Goal: Information Seeking & Learning: Learn about a topic

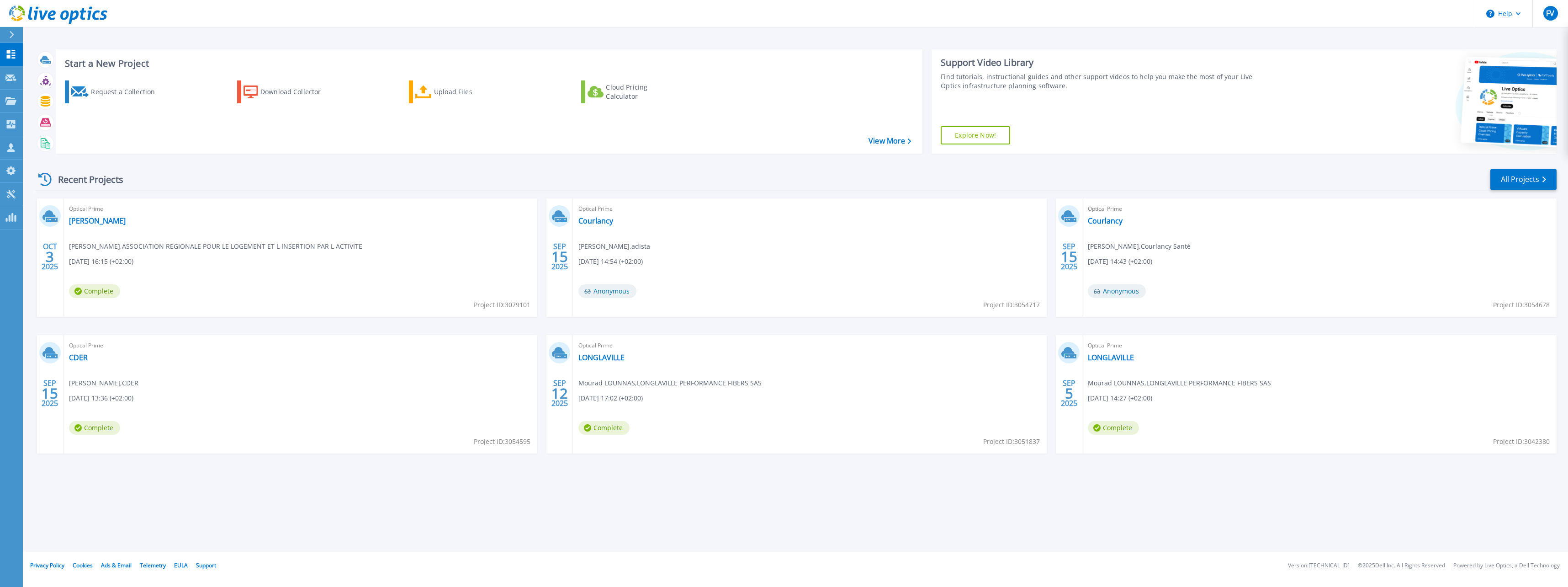
click at [158, 254] on div "Optical Prime [PERSON_NAME] , ASSOCIATION REGIONALE POUR LE LOGEMENT ET L INSER…" at bounding box center [300, 258] width 474 height 118
click at [83, 220] on link "[PERSON_NAME]" at bounding box center [97, 220] width 57 height 9
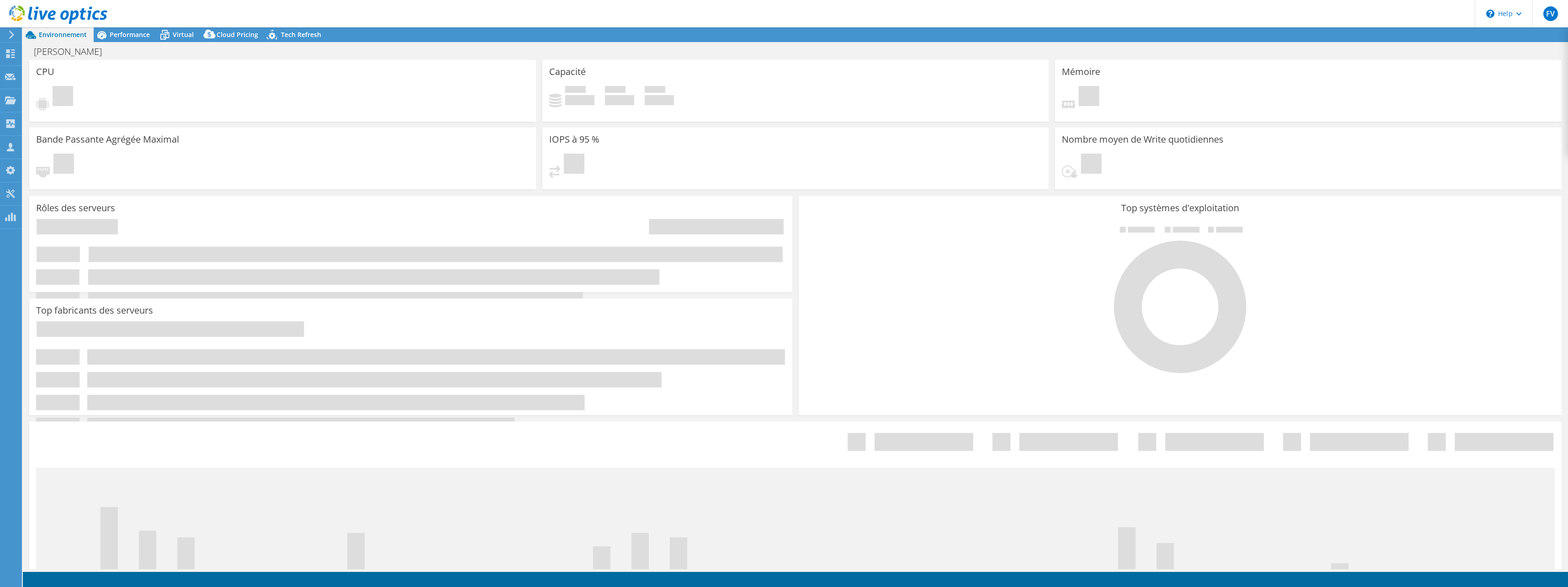
select select "USD"
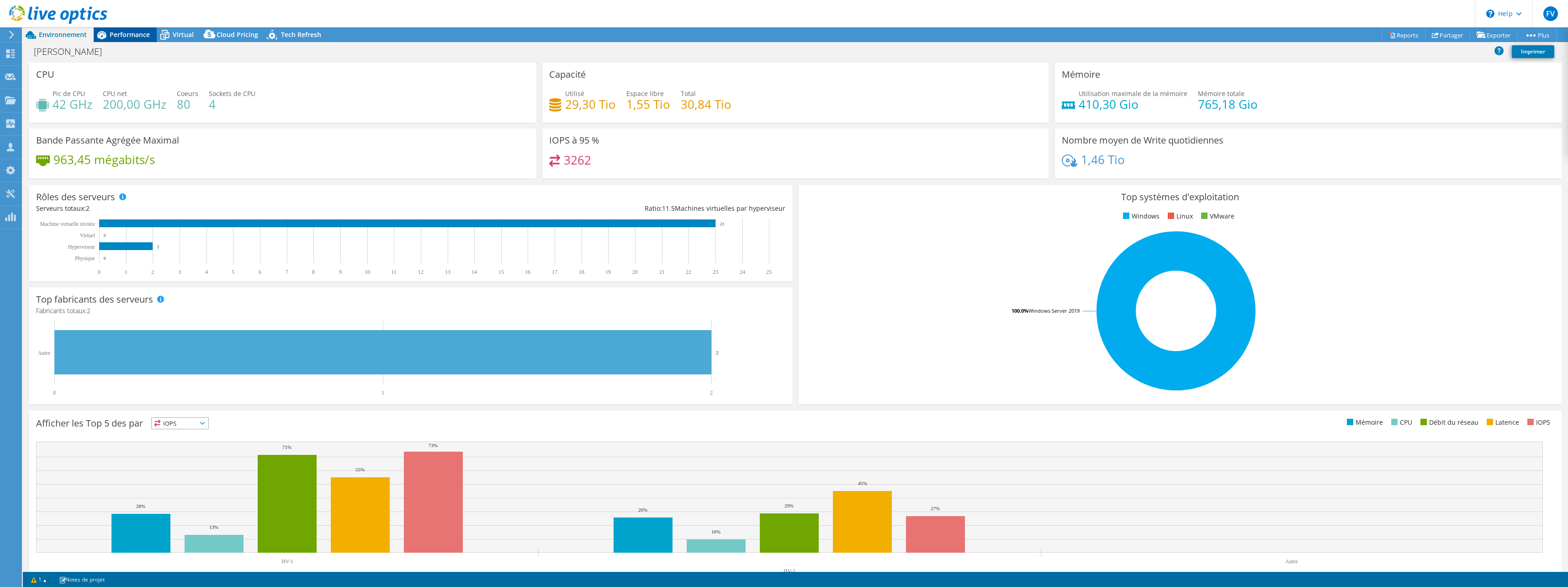
click at [130, 34] on span "Performance" at bounding box center [130, 35] width 40 height 9
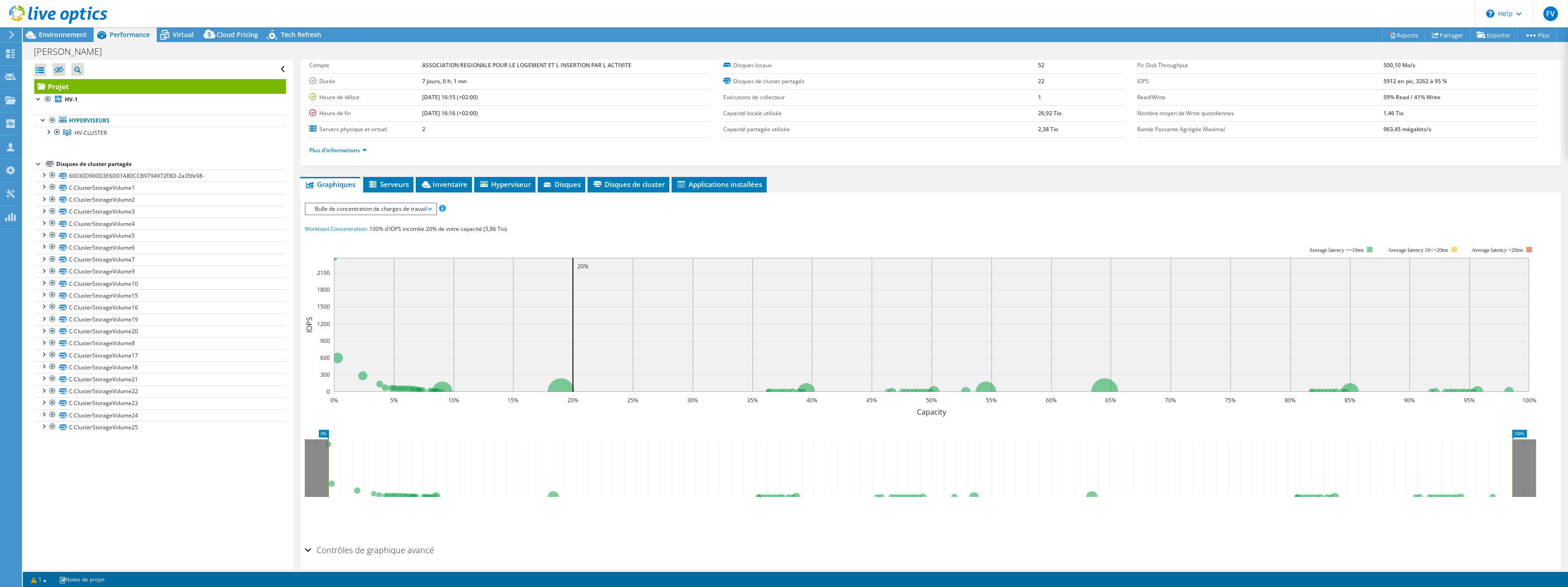
scroll to position [80, 0]
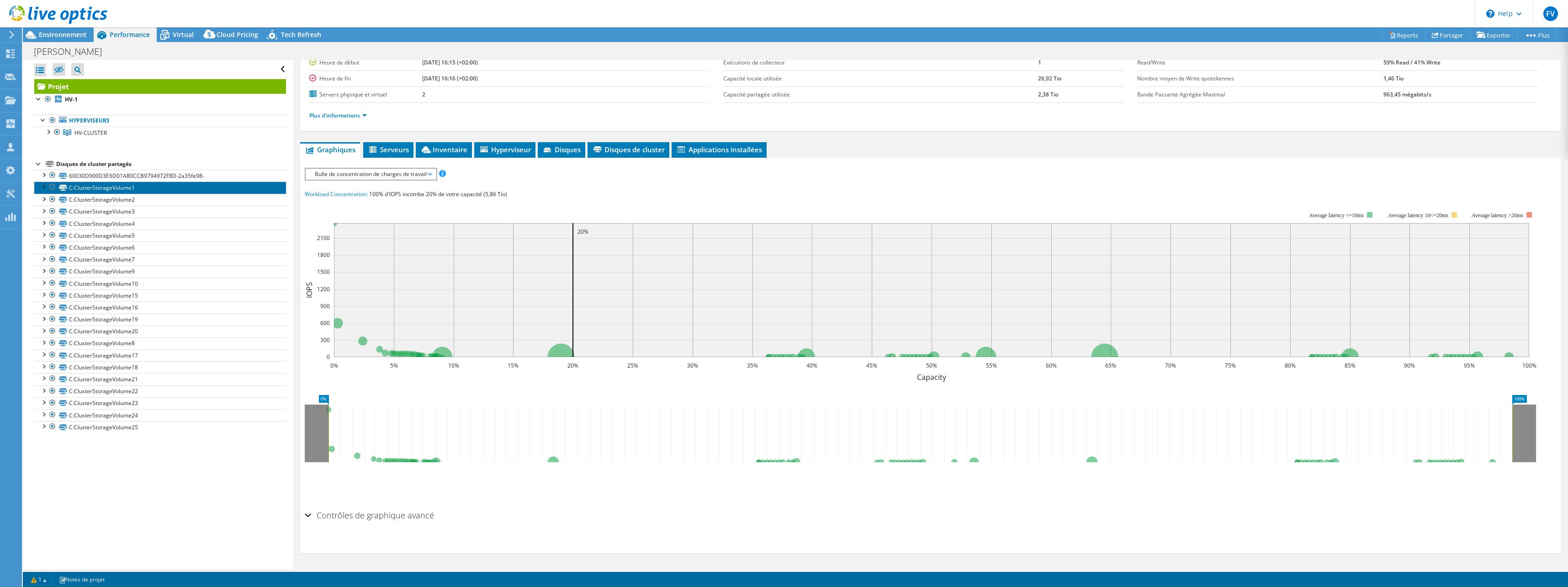
click at [144, 184] on link "C:ClusterStorageVolume1" at bounding box center [160, 188] width 252 height 12
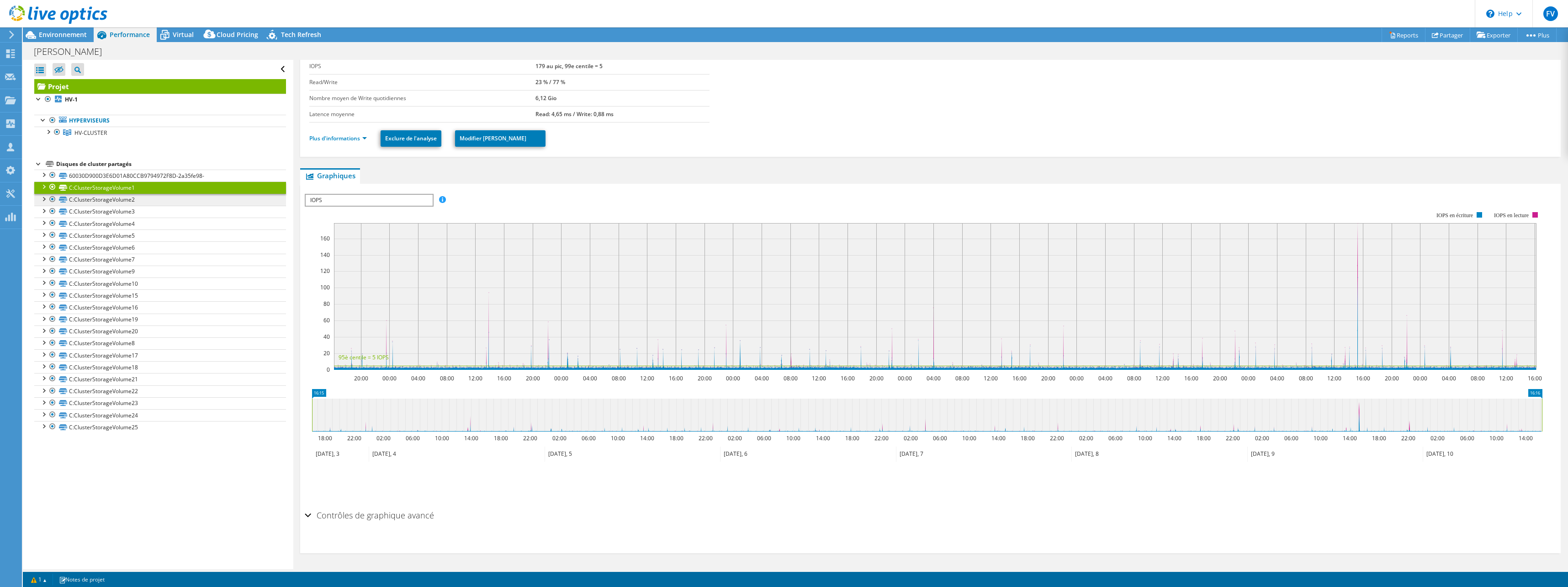
scroll to position [77, 0]
click at [96, 130] on span "HV-CLUSTER" at bounding box center [90, 133] width 32 height 8
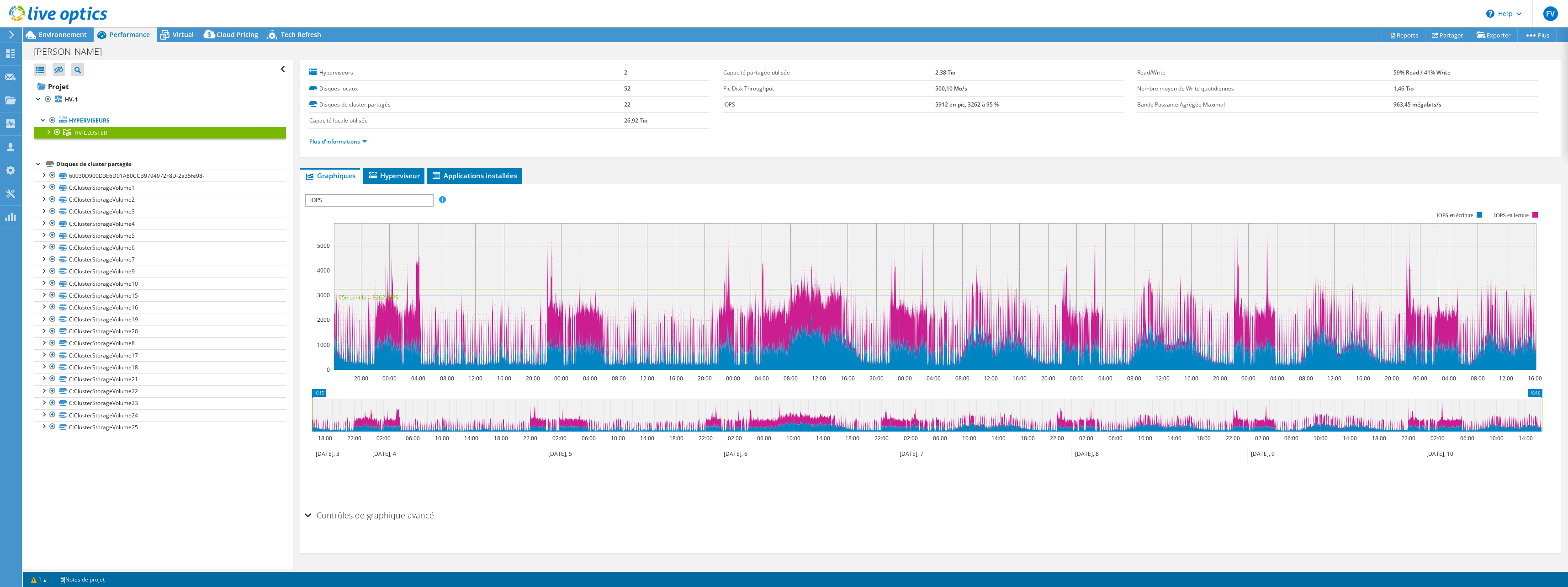
scroll to position [0, 0]
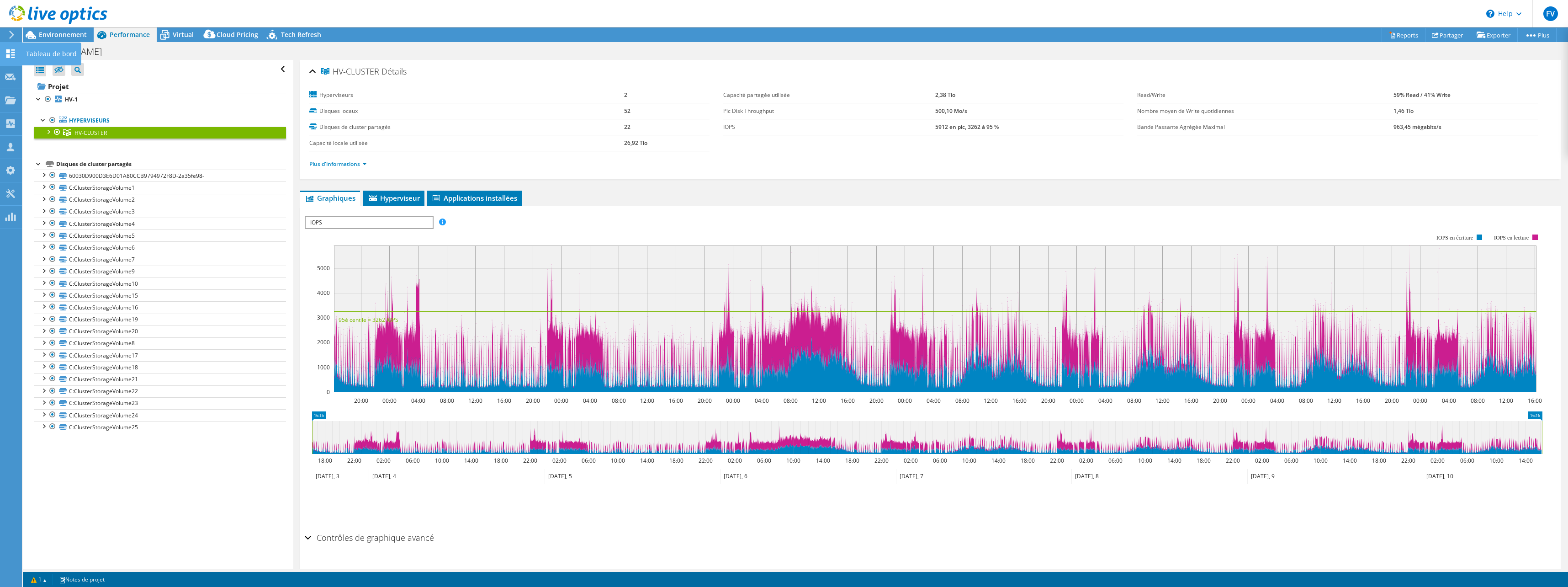
click at [10, 51] on use at bounding box center [11, 54] width 9 height 9
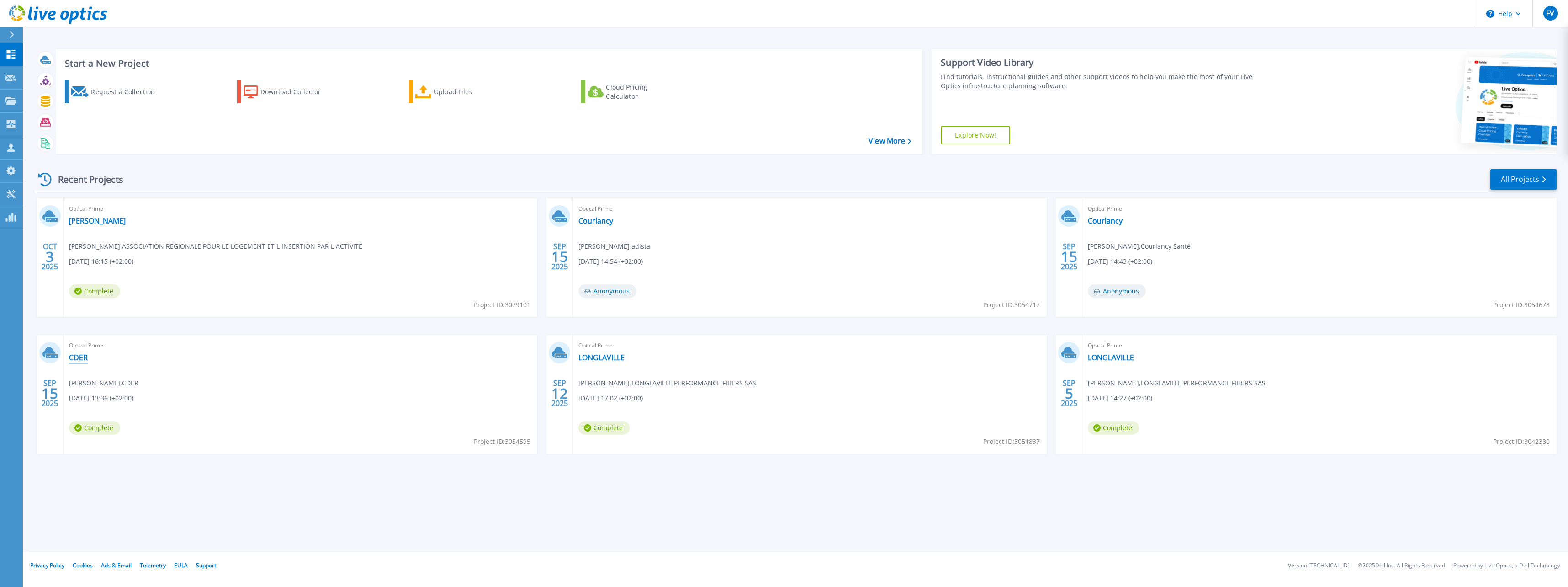
click at [79, 357] on link "CDER" at bounding box center [78, 357] width 19 height 9
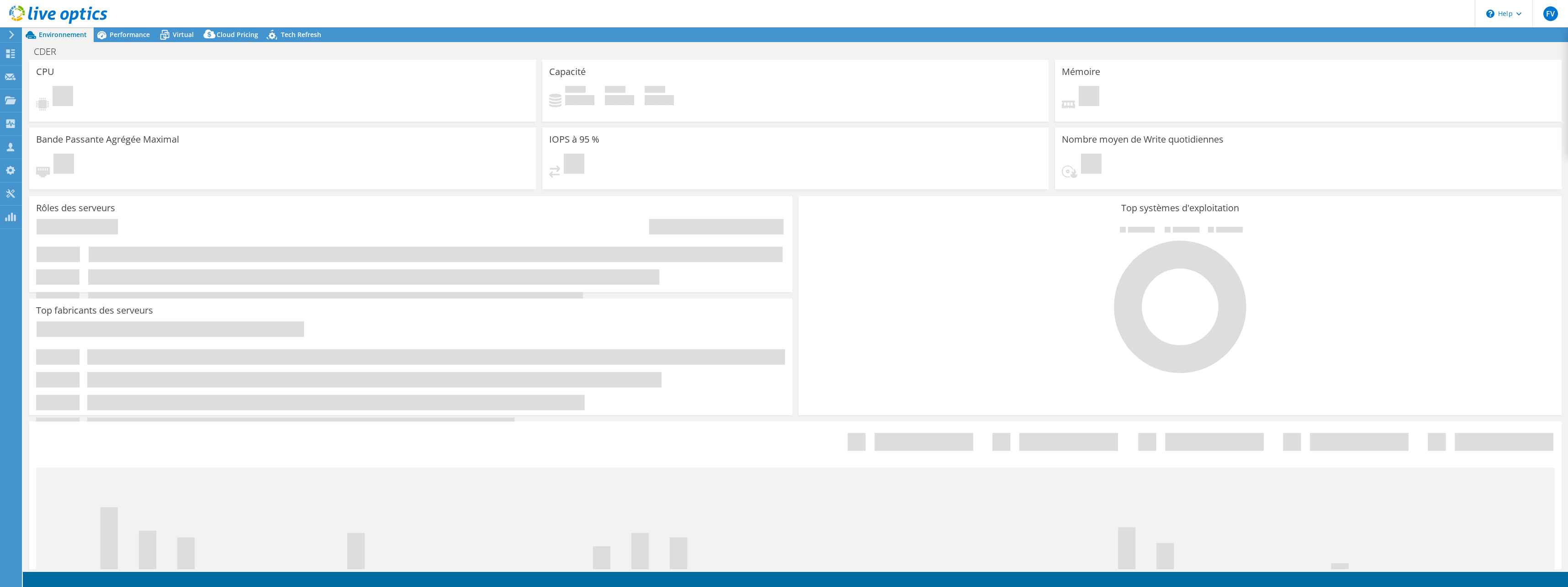
select select "USD"
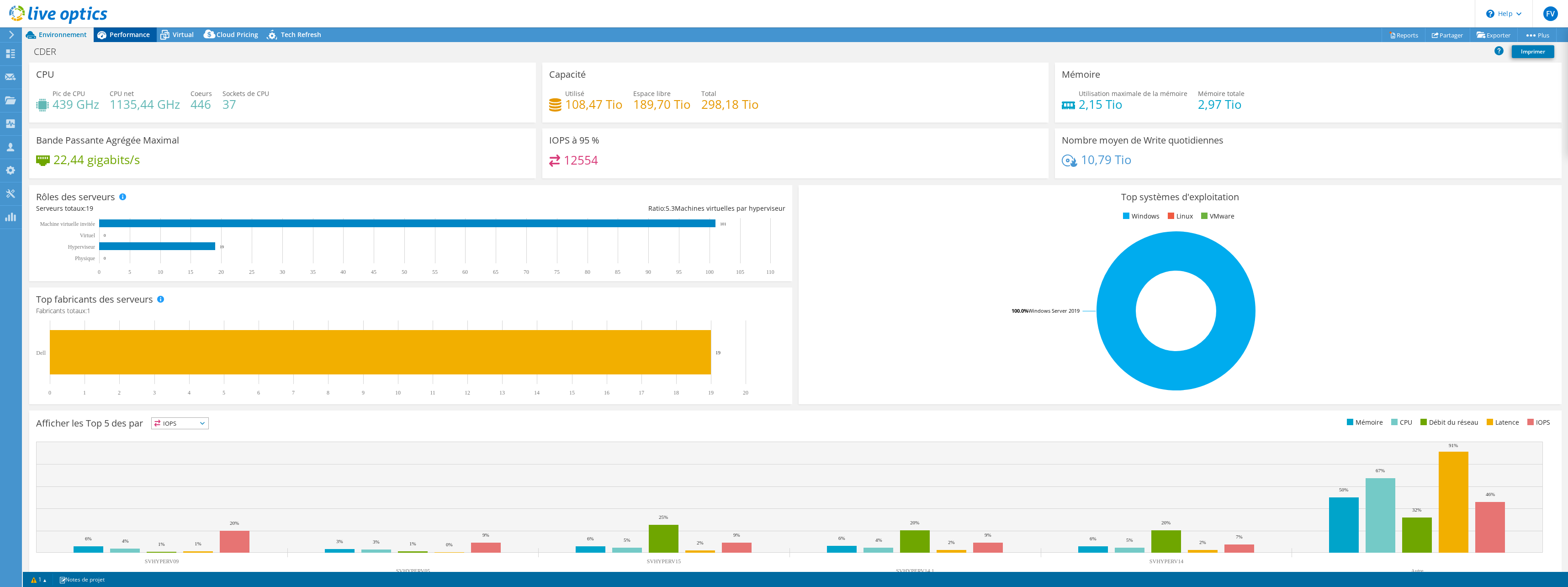
click at [120, 35] on span "Performance" at bounding box center [130, 35] width 40 height 9
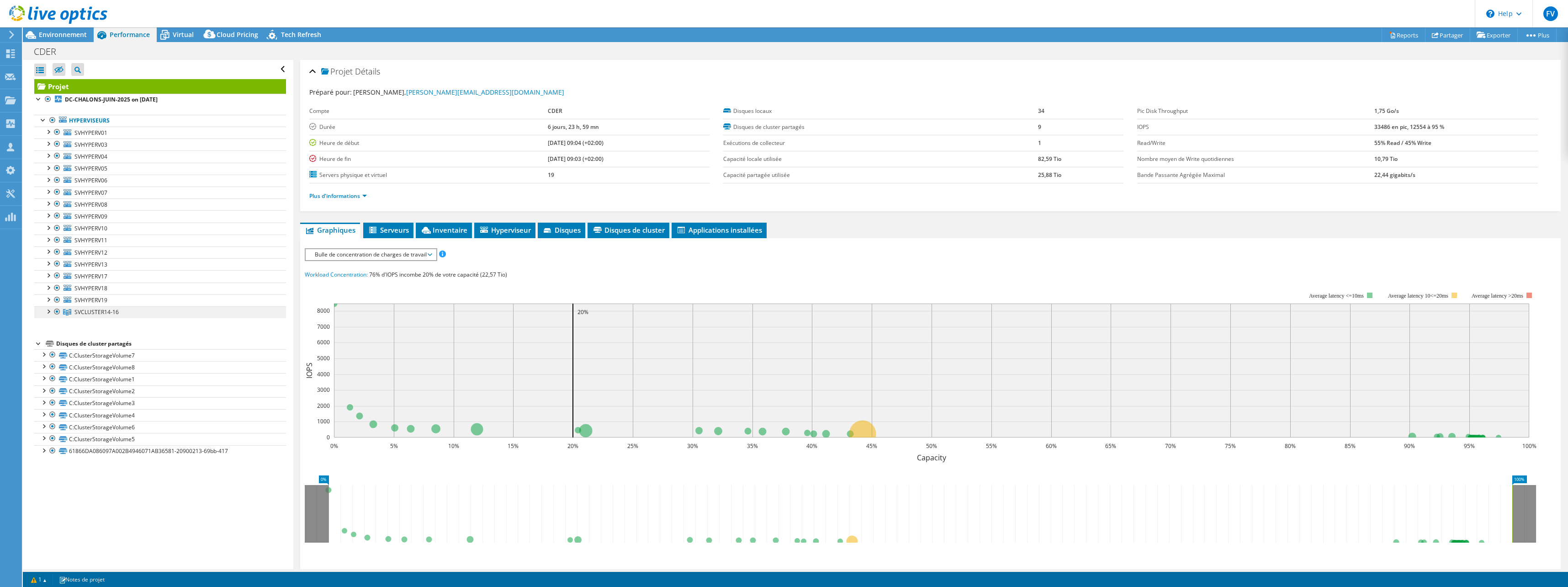
click at [111, 310] on span "SVCLUSTER14-16" at bounding box center [96, 312] width 44 height 8
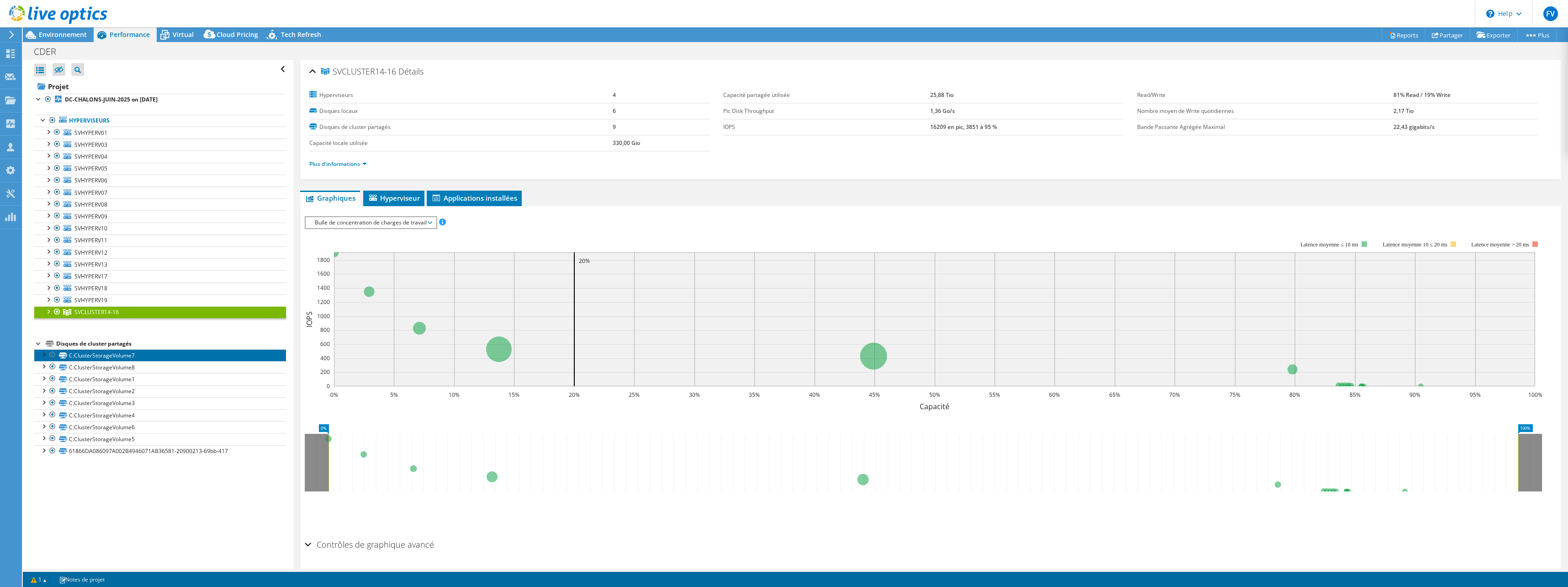
click at [136, 357] on link "C:ClusterStorageVolume7" at bounding box center [160, 355] width 252 height 12
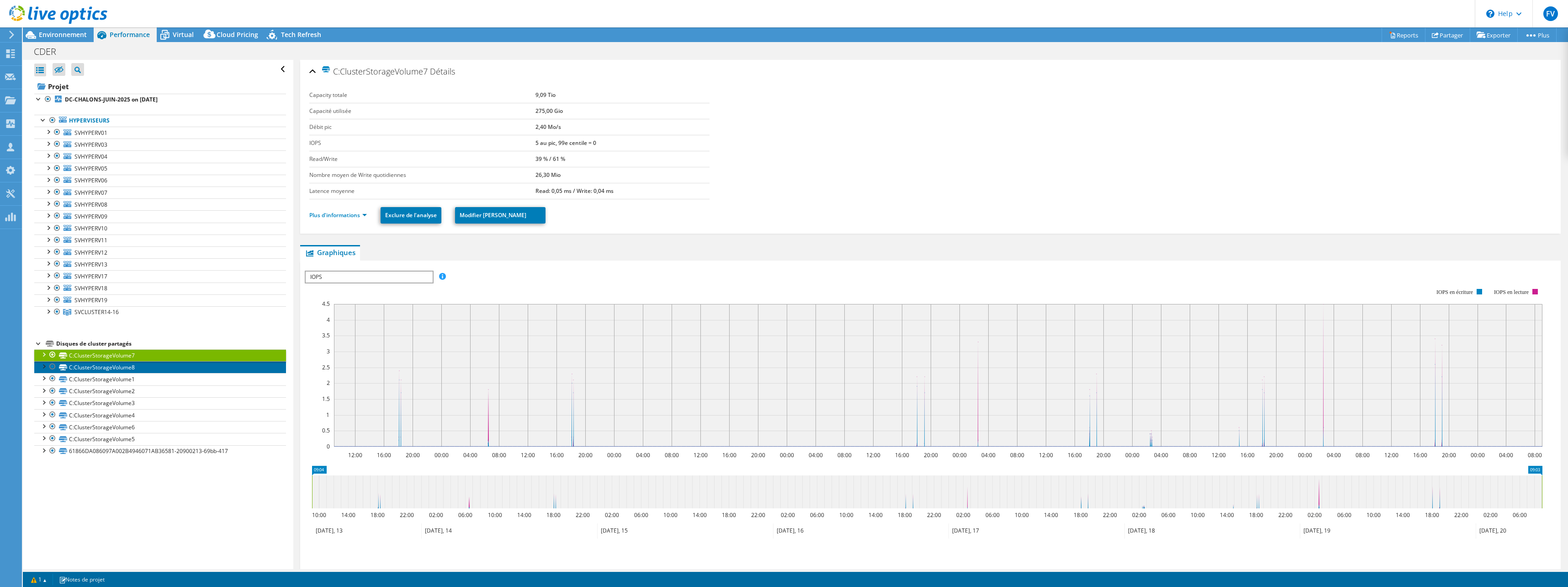
click at [136, 367] on link "C:ClusterStorageVolume8" at bounding box center [160, 367] width 252 height 12
click at [133, 377] on link "C:ClusterStorageVolume1" at bounding box center [160, 379] width 252 height 12
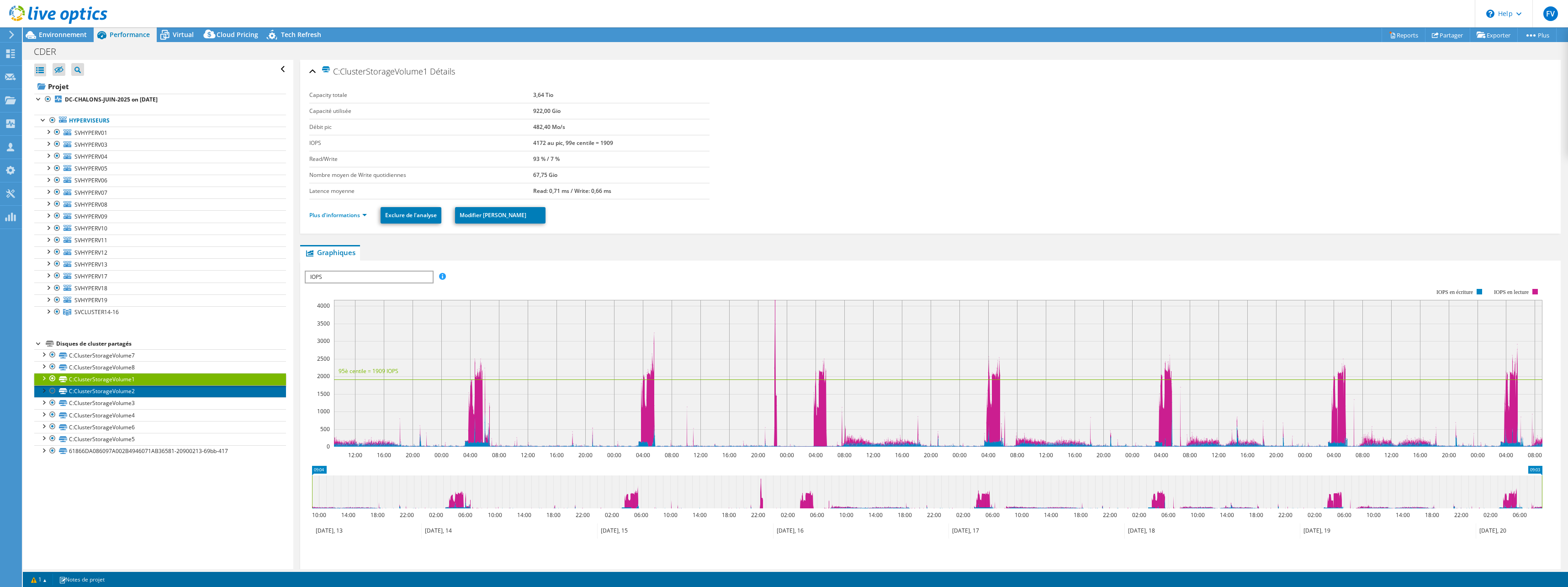
click at [132, 391] on link "C:ClusterStorageVolume2" at bounding box center [160, 392] width 252 height 12
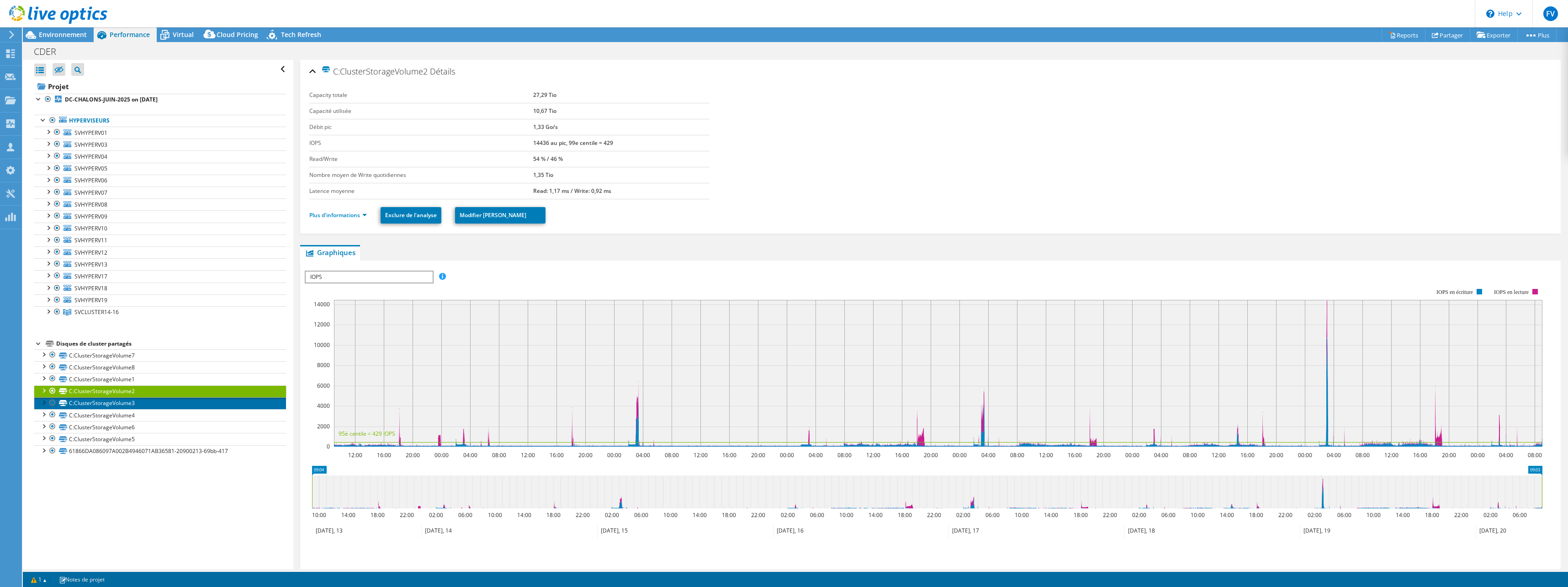
click at [136, 403] on link "C:ClusterStorageVolume3" at bounding box center [160, 403] width 252 height 12
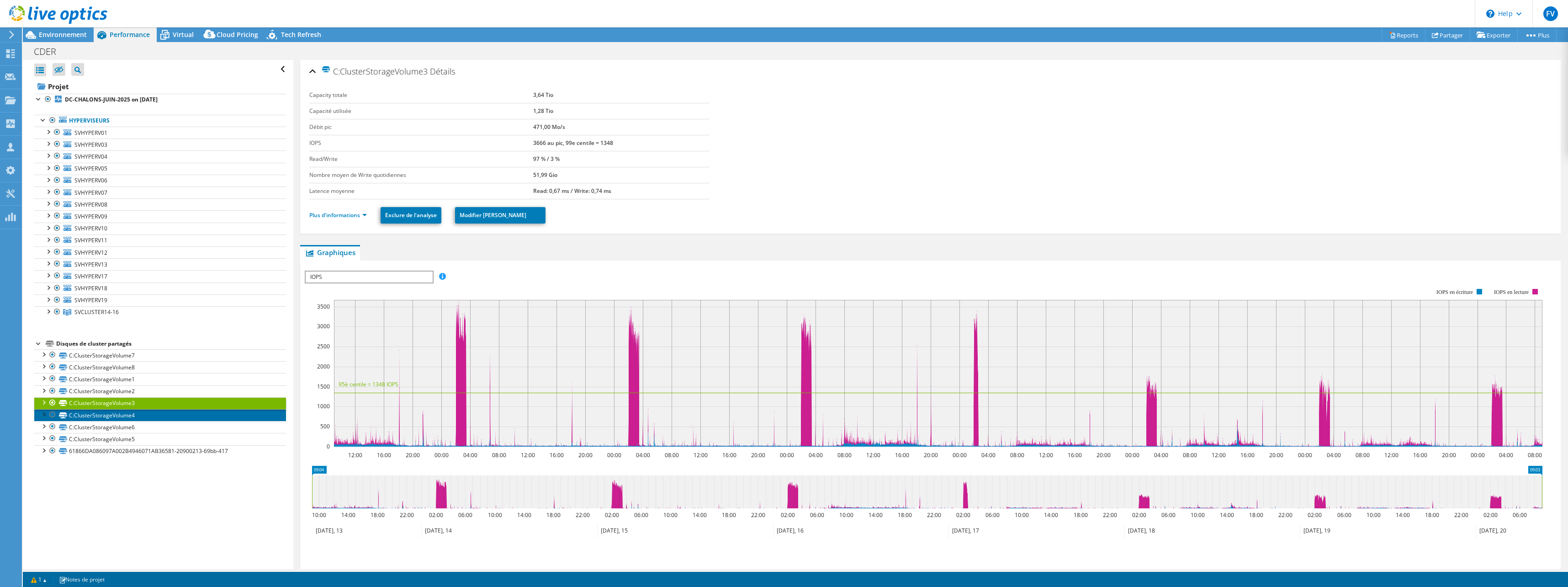
click at [133, 415] on link "C:ClusterStorageVolume4" at bounding box center [160, 415] width 252 height 12
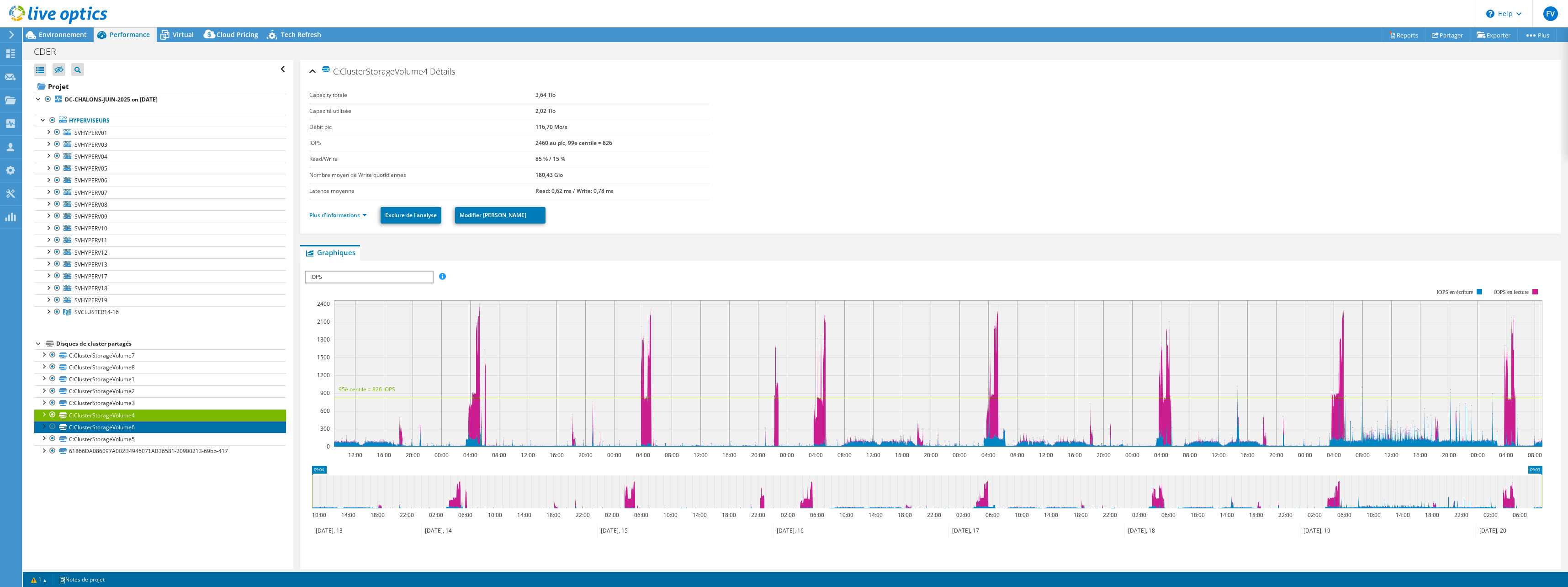
click at [136, 426] on link "C:ClusterStorageVolume6" at bounding box center [160, 427] width 252 height 12
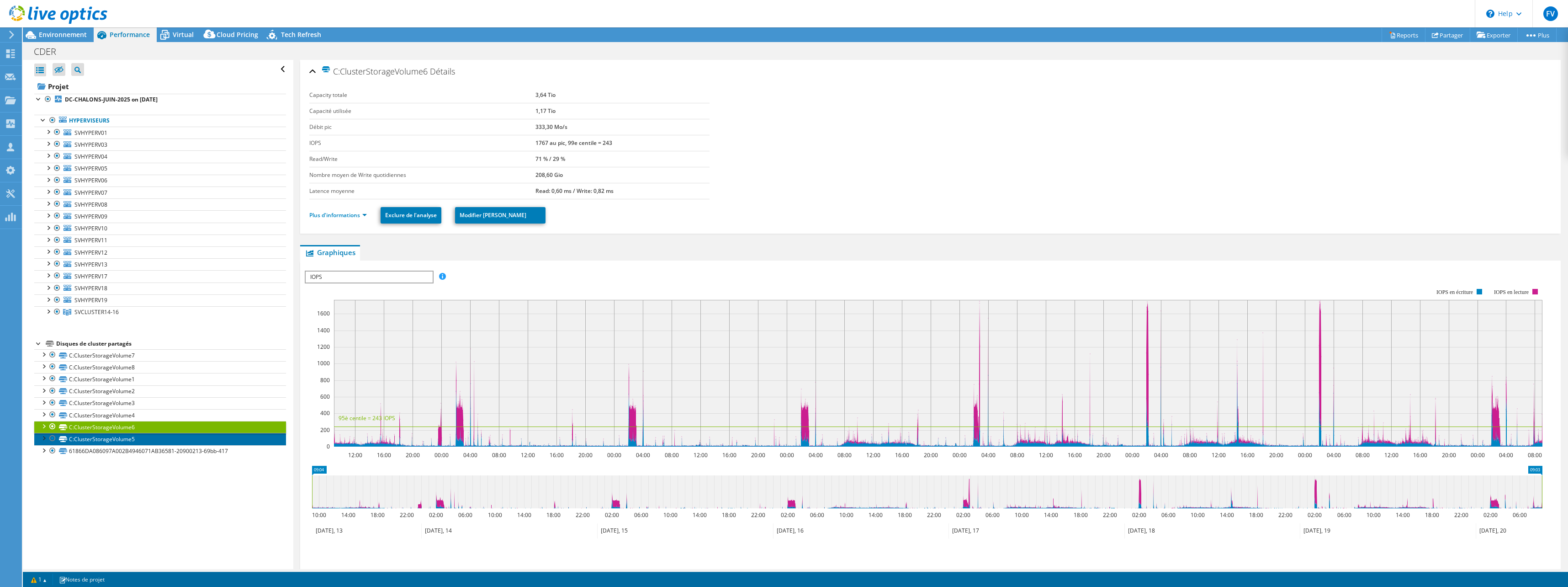
click at [134, 441] on link "C:ClusterStorageVolume5" at bounding box center [160, 439] width 252 height 12
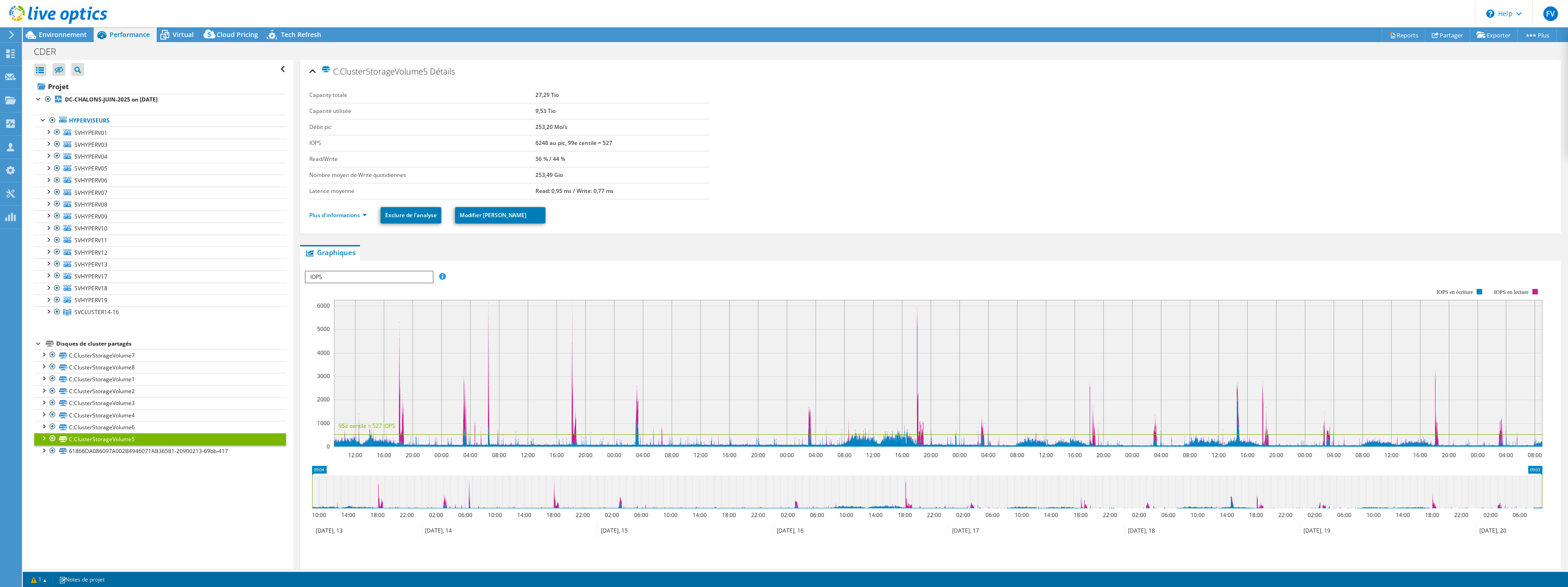
click at [112, 346] on div "Disques de cluster partagés" at bounding box center [171, 343] width 230 height 11
click at [89, 311] on span "SVCLUSTER14-16" at bounding box center [96, 312] width 44 height 8
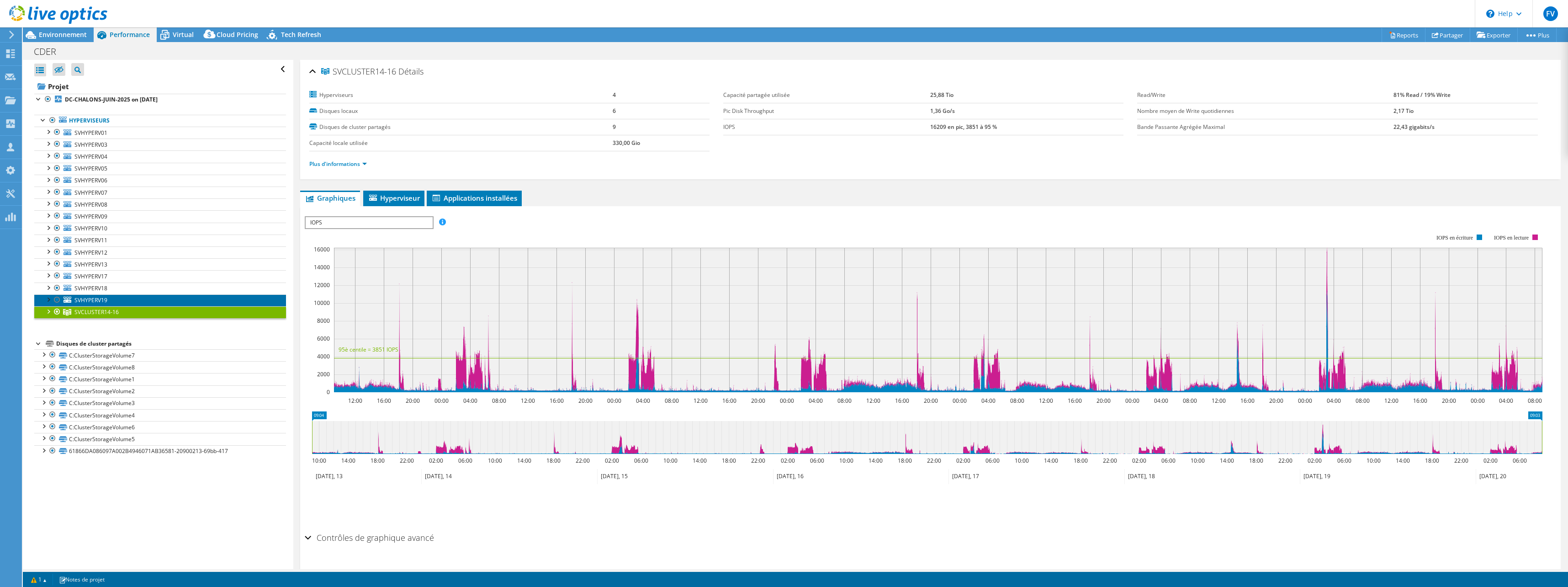
click at [96, 301] on span "SVHYPERV19" at bounding box center [91, 300] width 33 height 8
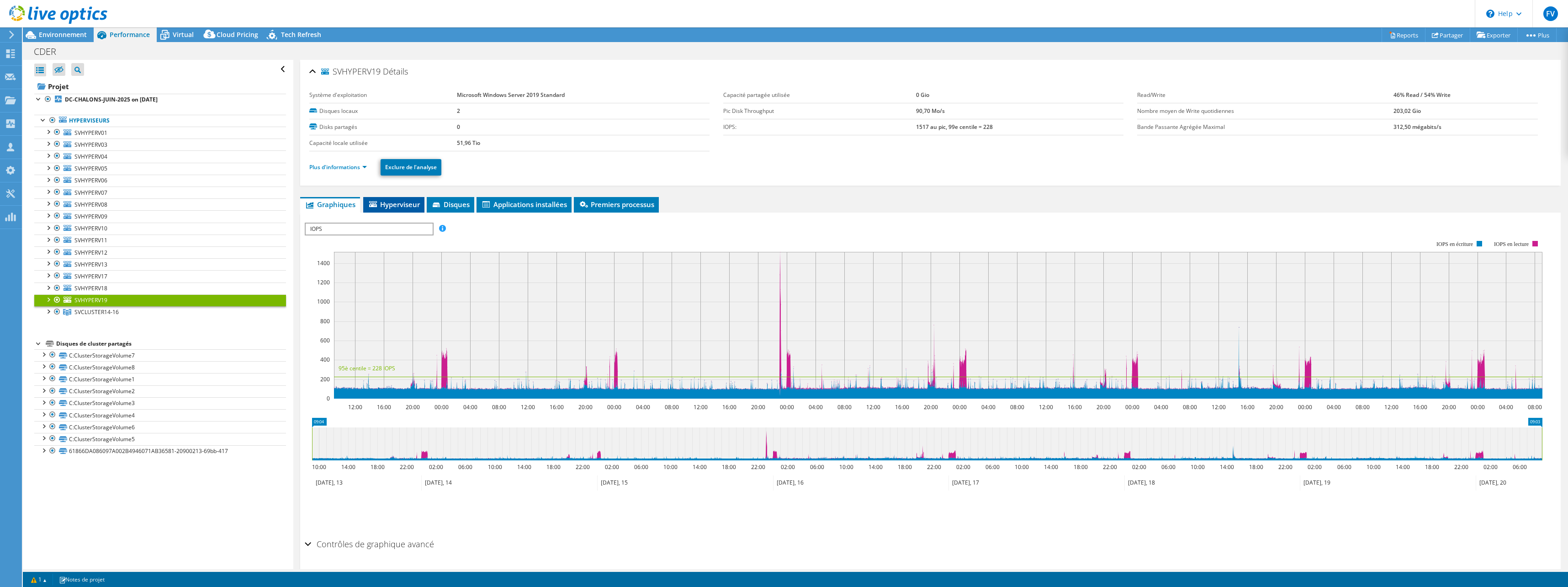
click at [391, 208] on span "Hyperviseur" at bounding box center [394, 204] width 52 height 9
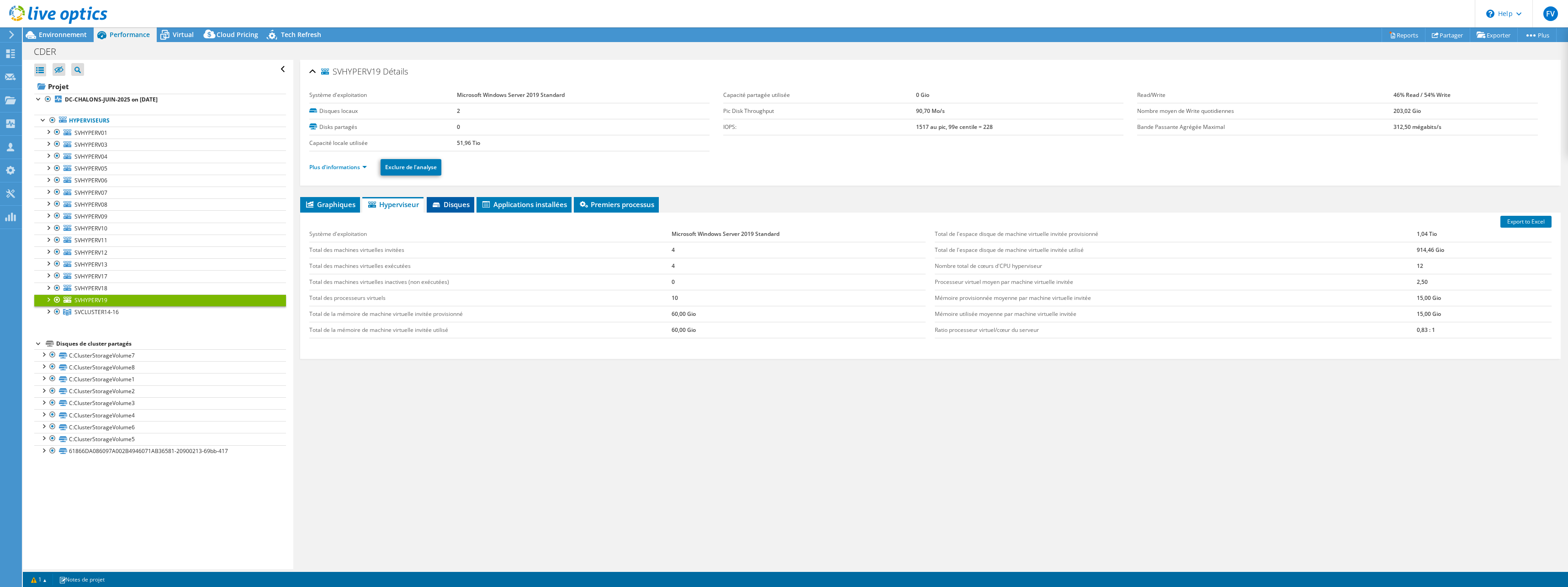
click at [444, 207] on span "Disques" at bounding box center [450, 204] width 38 height 9
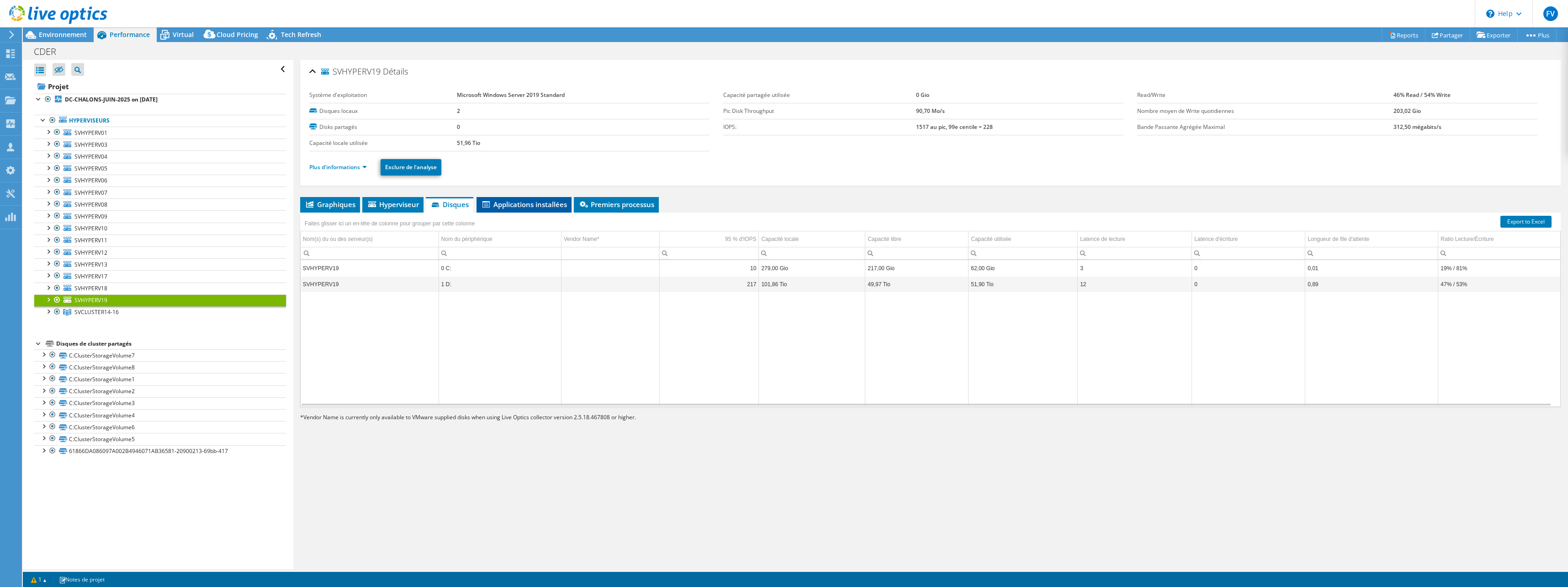
click at [541, 203] on span "Applications installées" at bounding box center [523, 204] width 86 height 9
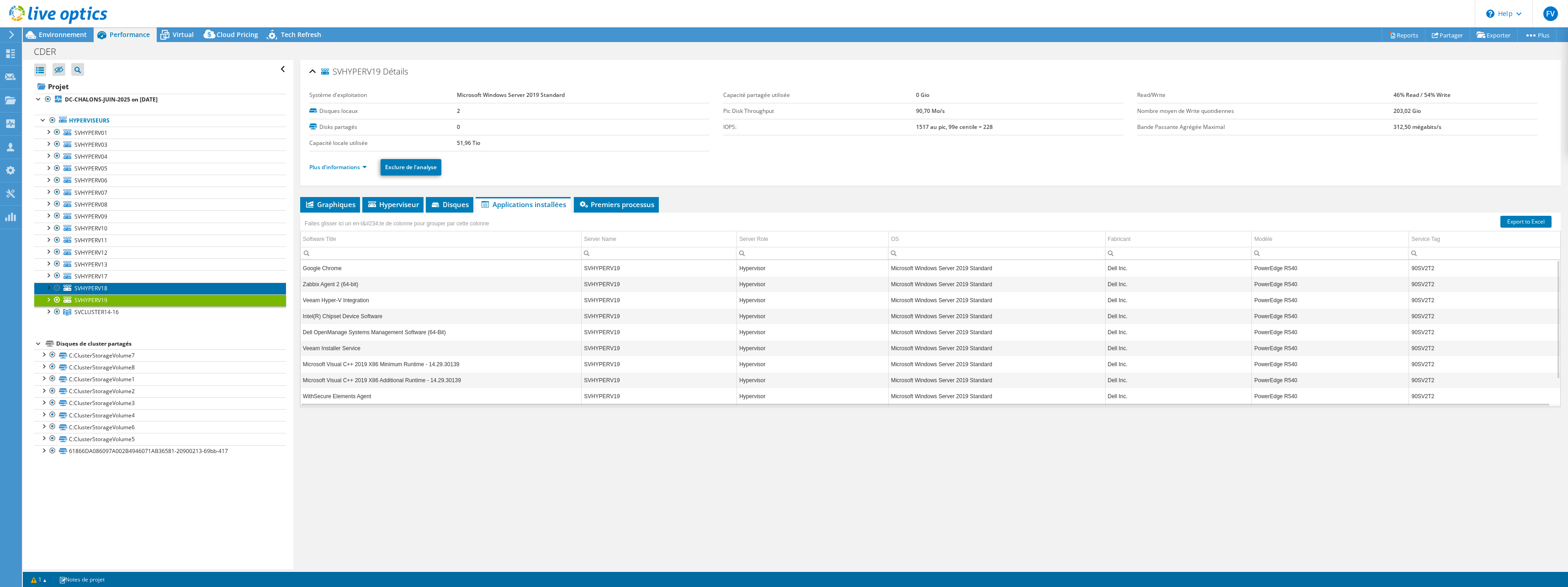
click at [86, 289] on span "SVHYPERV18" at bounding box center [91, 288] width 33 height 8
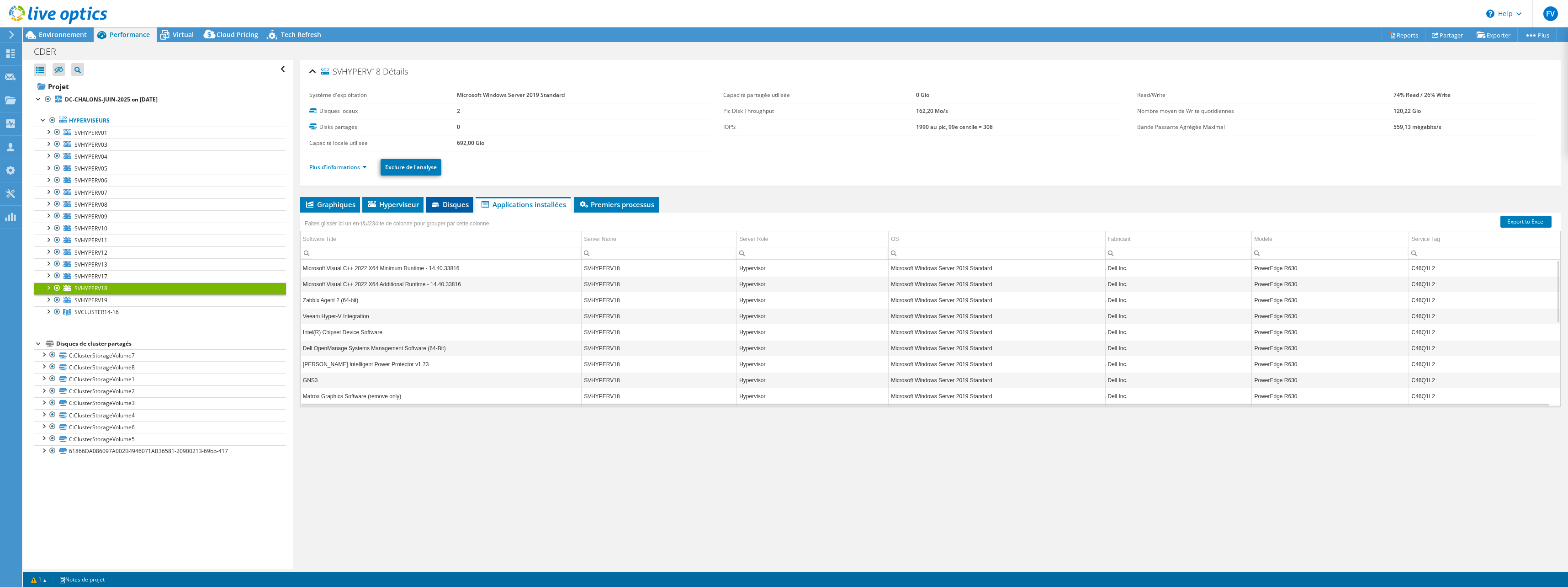
click at [455, 202] on span "Disques" at bounding box center [449, 204] width 38 height 9
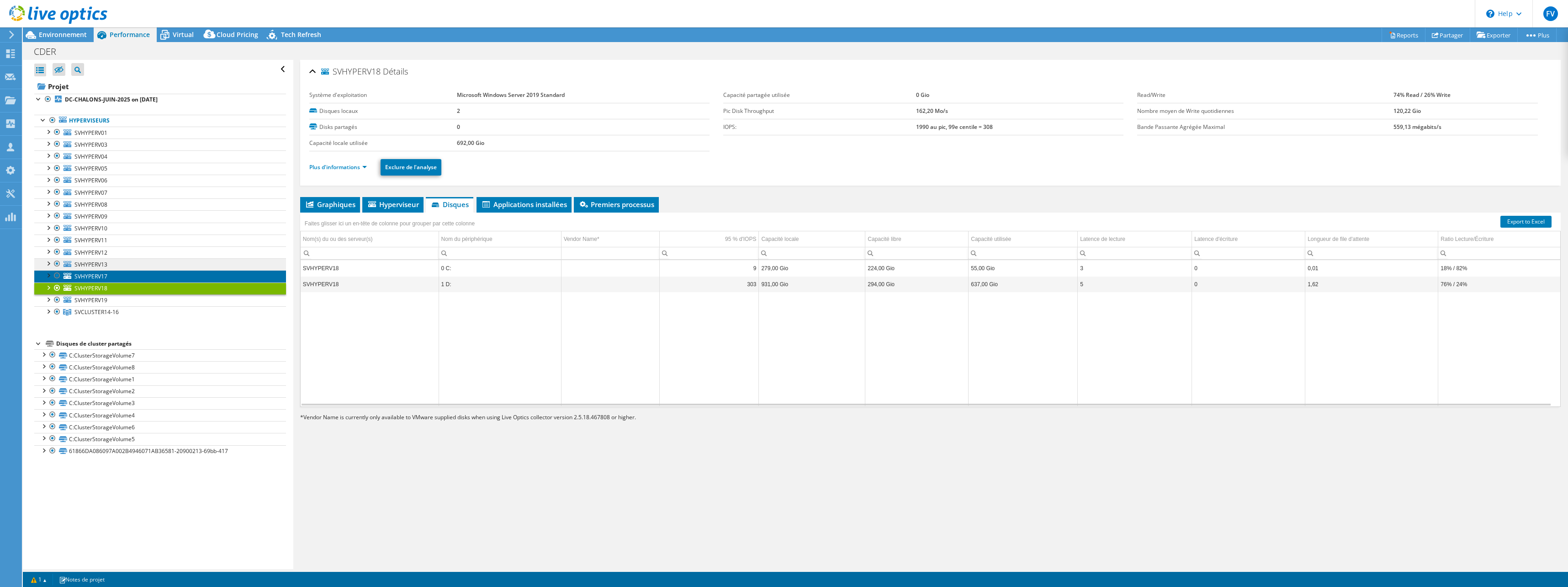
click at [102, 274] on span "SVHYPERV17" at bounding box center [91, 276] width 33 height 8
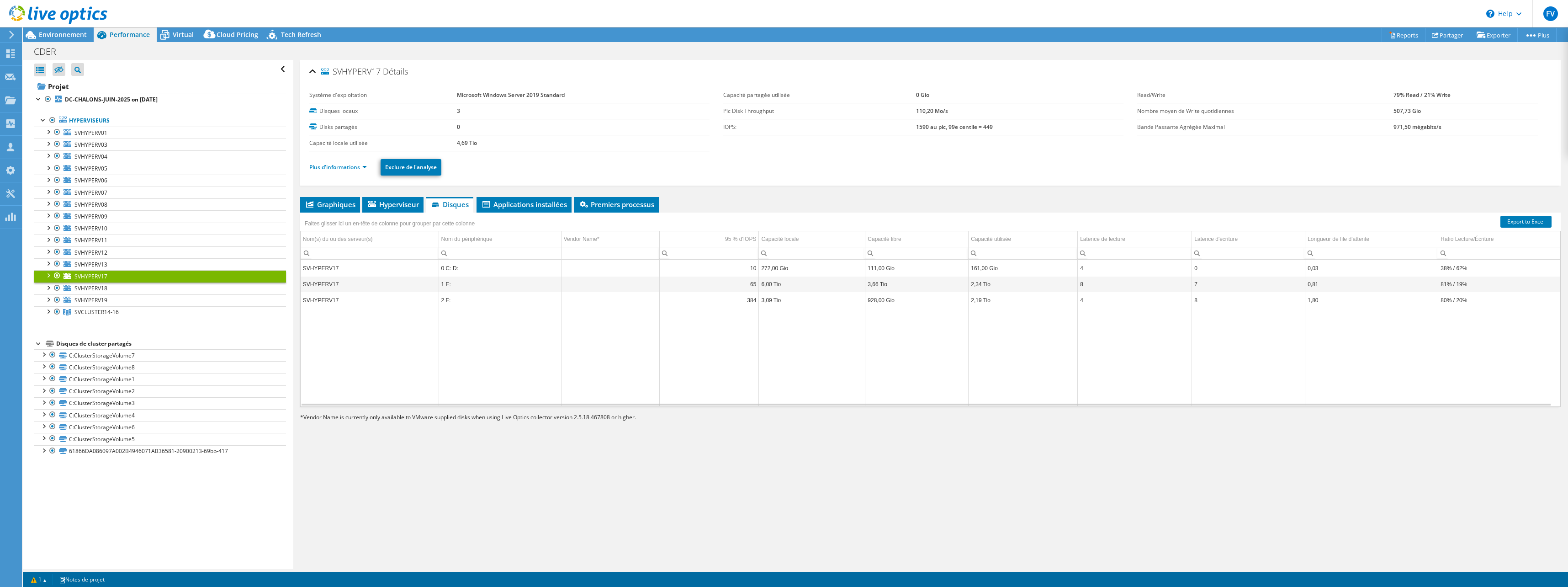
select select "USD"
drag, startPoint x: 0, startPoint y: 0, endPoint x: 108, endPoint y: 266, distance: 287.1
click at [108, 266] on link "SVHYPERV13" at bounding box center [160, 264] width 252 height 12
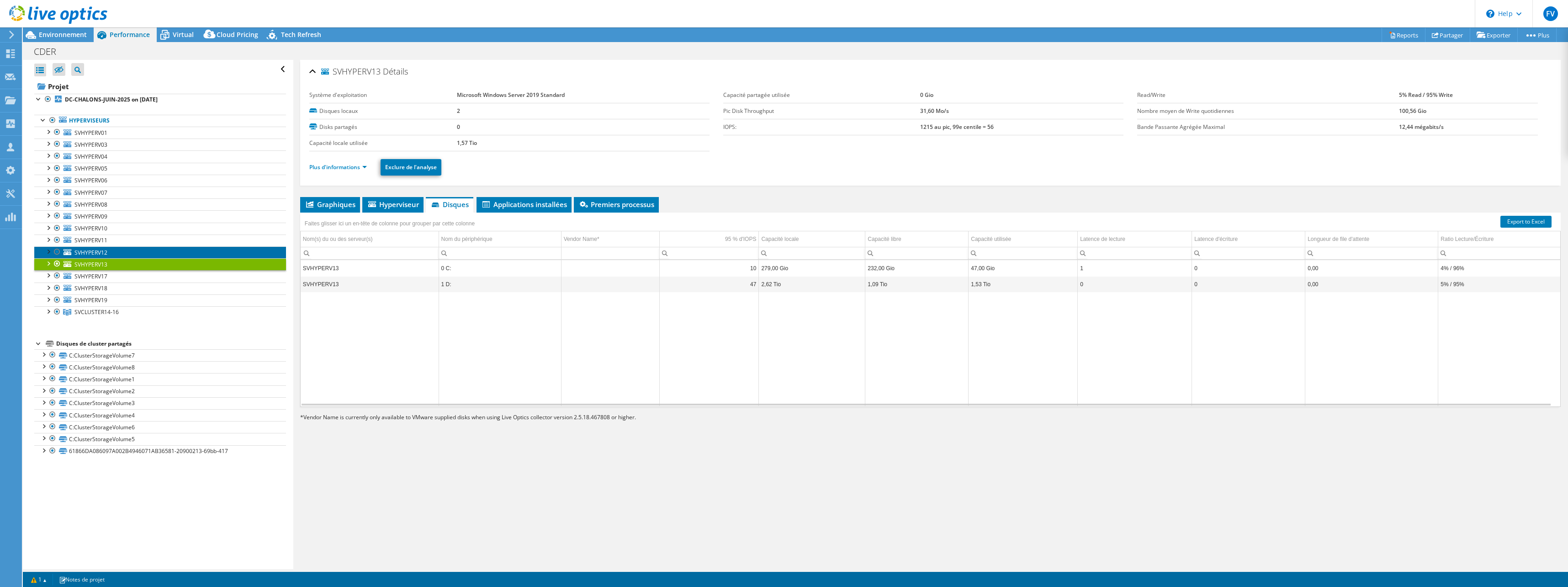
click at [114, 251] on link "SVHYPERV12" at bounding box center [160, 253] width 252 height 12
click at [114, 240] on link "SVHYPERV11" at bounding box center [160, 241] width 252 height 12
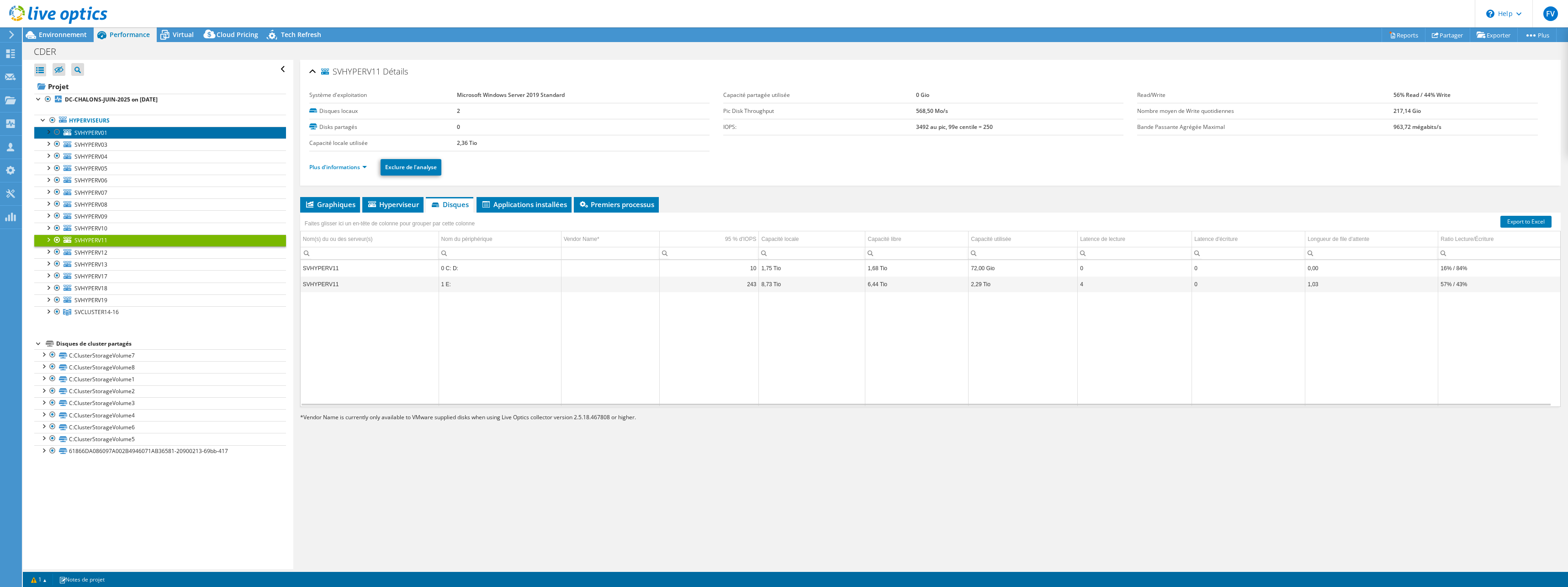
click at [105, 135] on span "SVHYPERV01" at bounding box center [91, 133] width 33 height 8
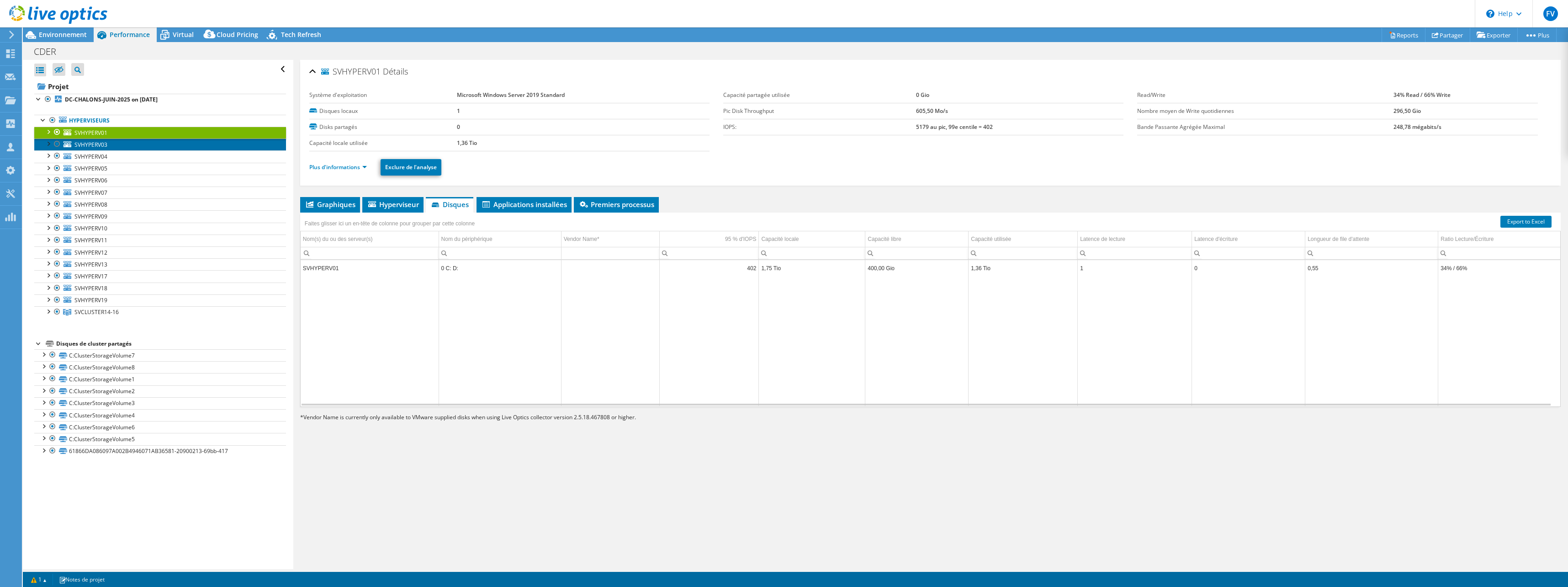
click at [110, 145] on link "SVHYPERV03" at bounding box center [160, 144] width 252 height 12
click at [107, 135] on span "SVHYPERV01" at bounding box center [91, 133] width 33 height 8
click at [192, 142] on link "SVHYPERV03" at bounding box center [160, 144] width 252 height 12
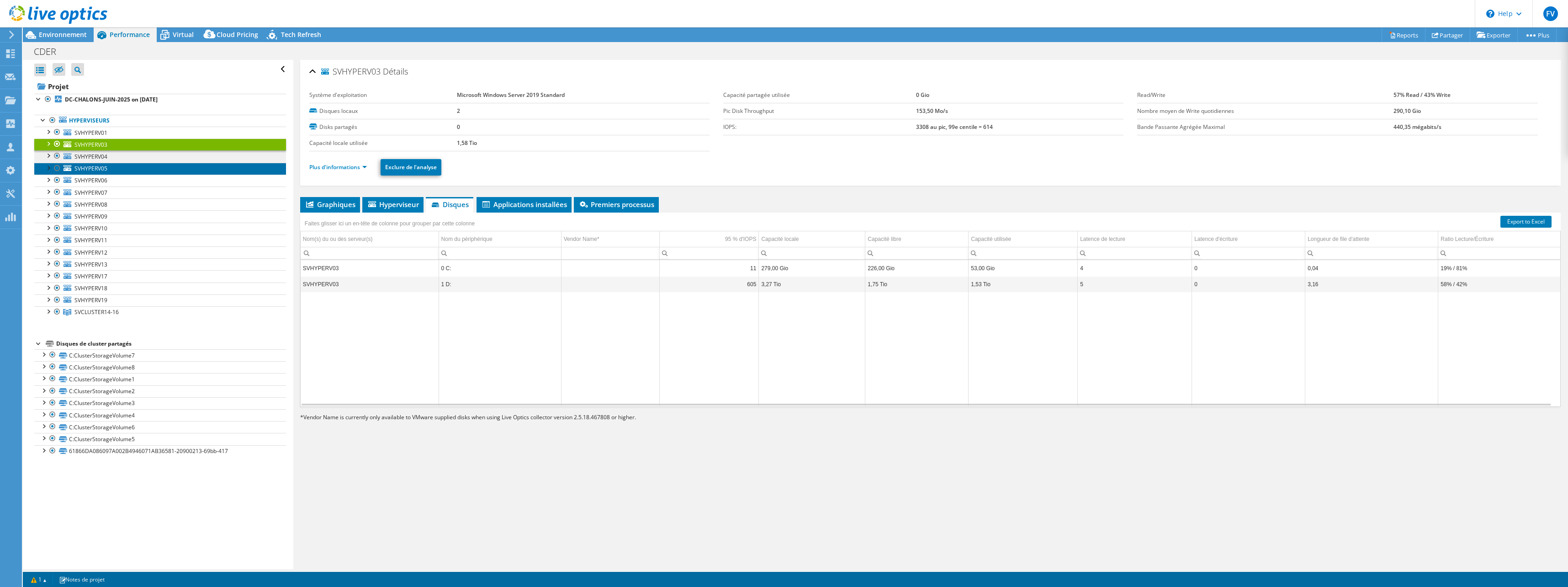
click at [201, 163] on link "SVHYPERV05" at bounding box center [160, 169] width 252 height 12
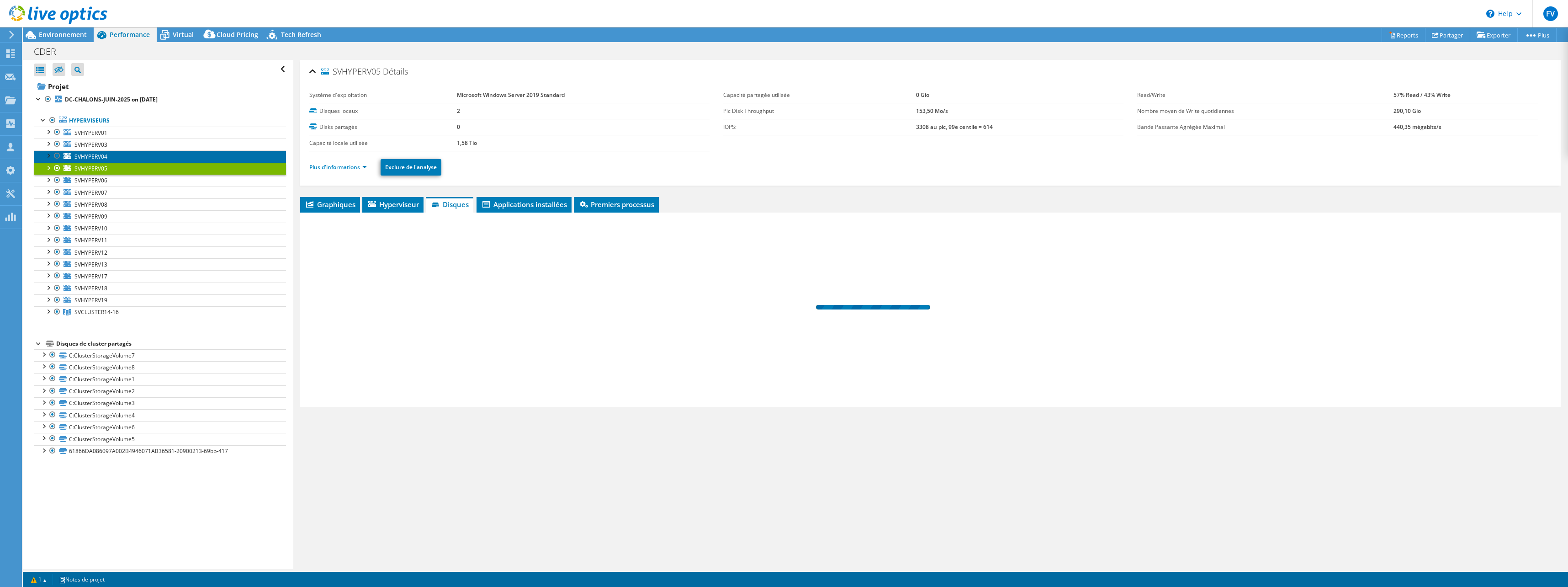
click at [201, 159] on link "SVHYPERV04" at bounding box center [160, 156] width 252 height 12
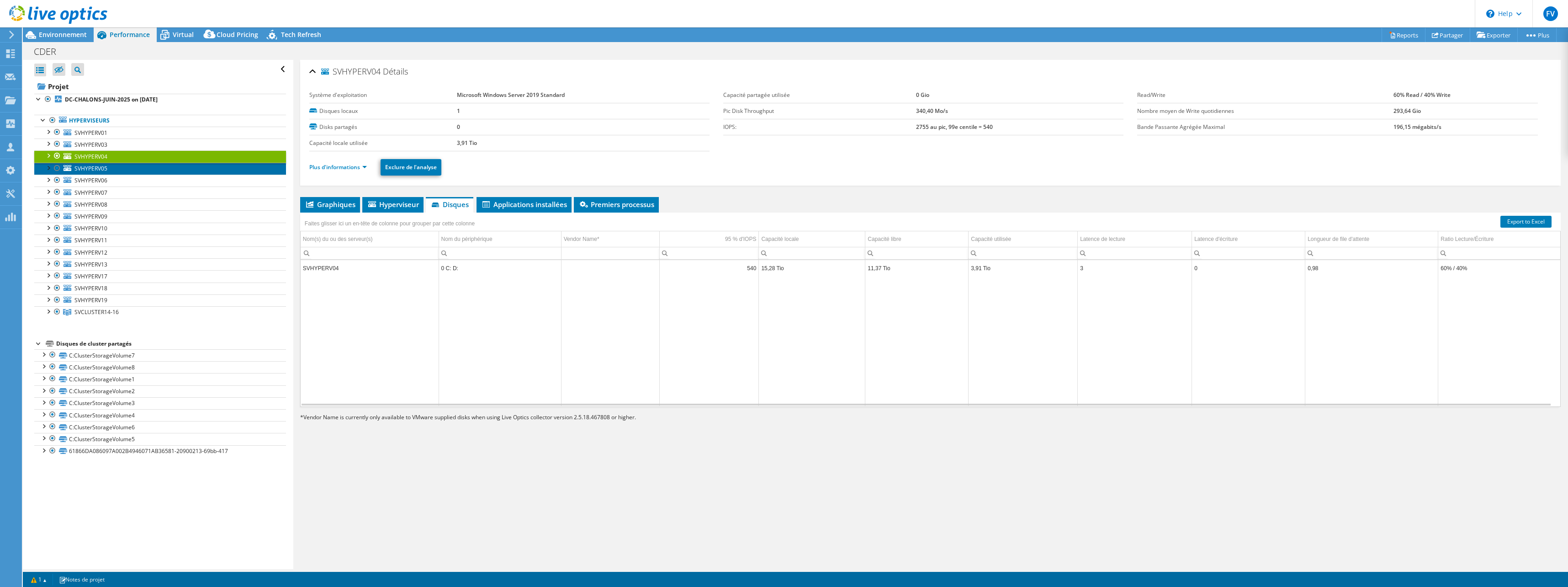
click at [107, 169] on span "SVHYPERV05" at bounding box center [91, 168] width 33 height 8
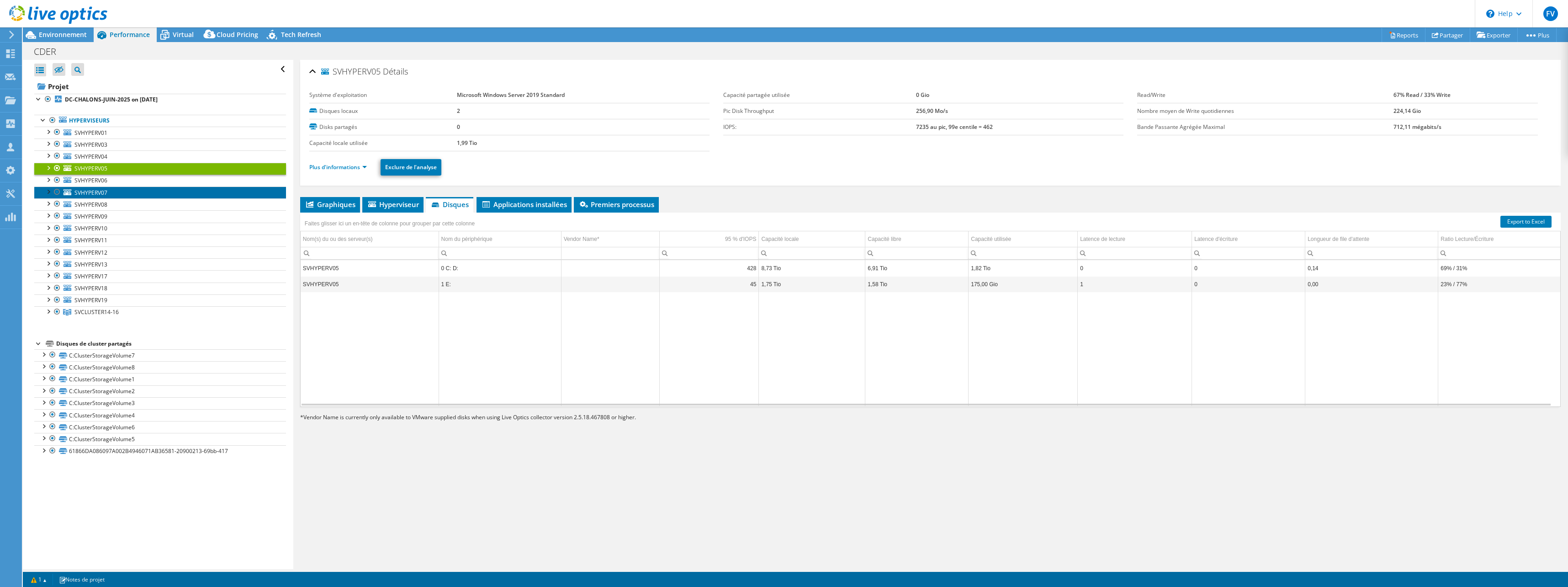
click at [142, 188] on link "SVHYPERV07" at bounding box center [160, 192] width 252 height 12
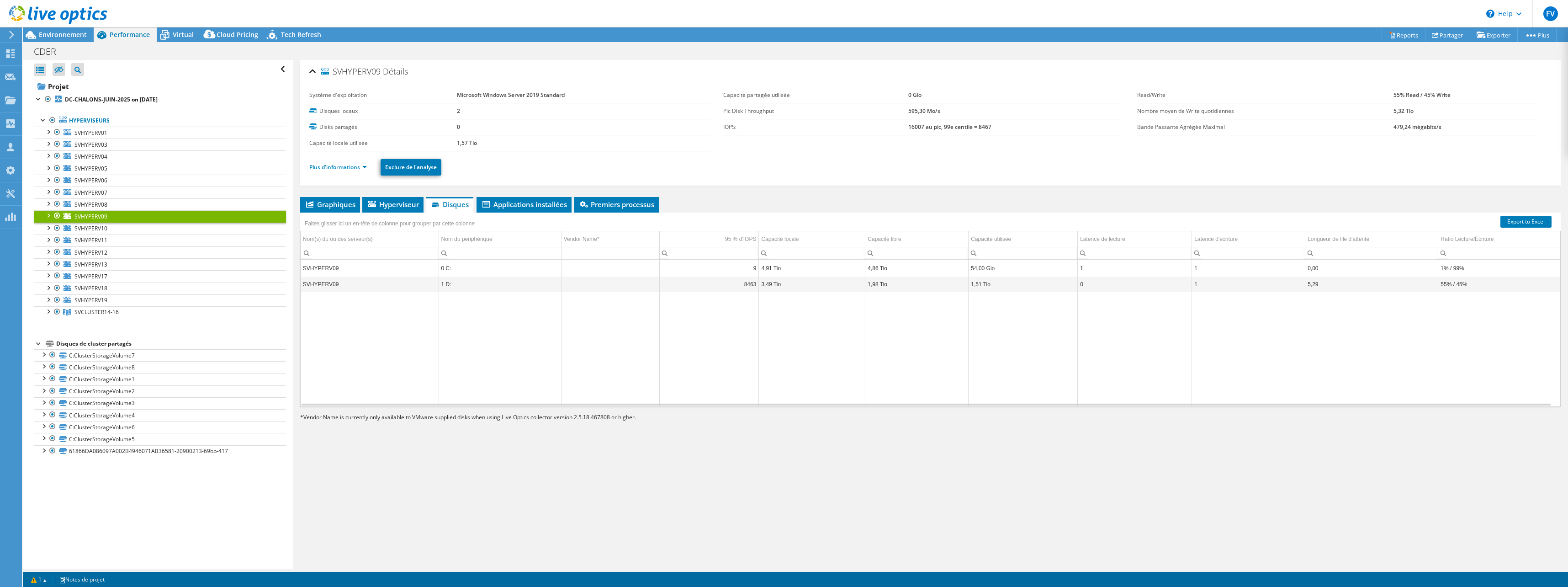
select select "USD"
click at [107, 228] on span "SVHYPERV10" at bounding box center [91, 228] width 33 height 8
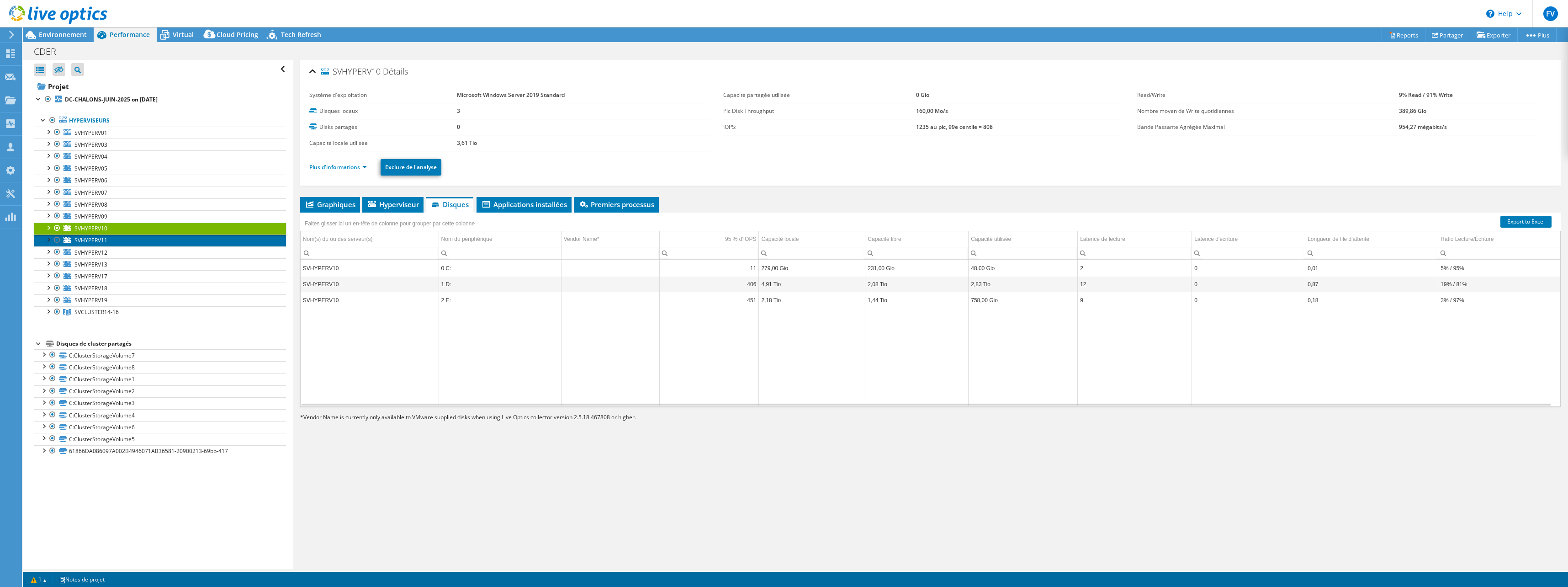
click at [128, 241] on link "SVHYPERV11" at bounding box center [160, 241] width 252 height 12
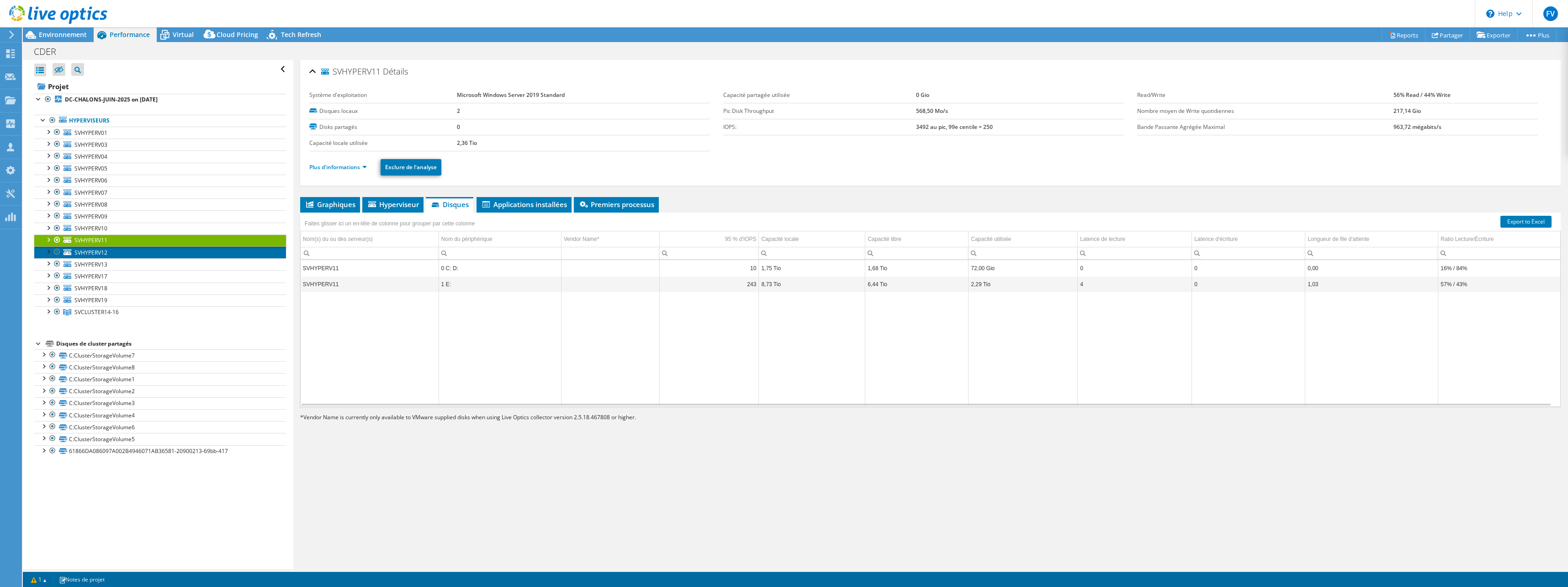
click at [117, 251] on link "SVHYPERV12" at bounding box center [160, 253] width 252 height 12
click at [114, 266] on link "SVHYPERV13" at bounding box center [160, 264] width 252 height 12
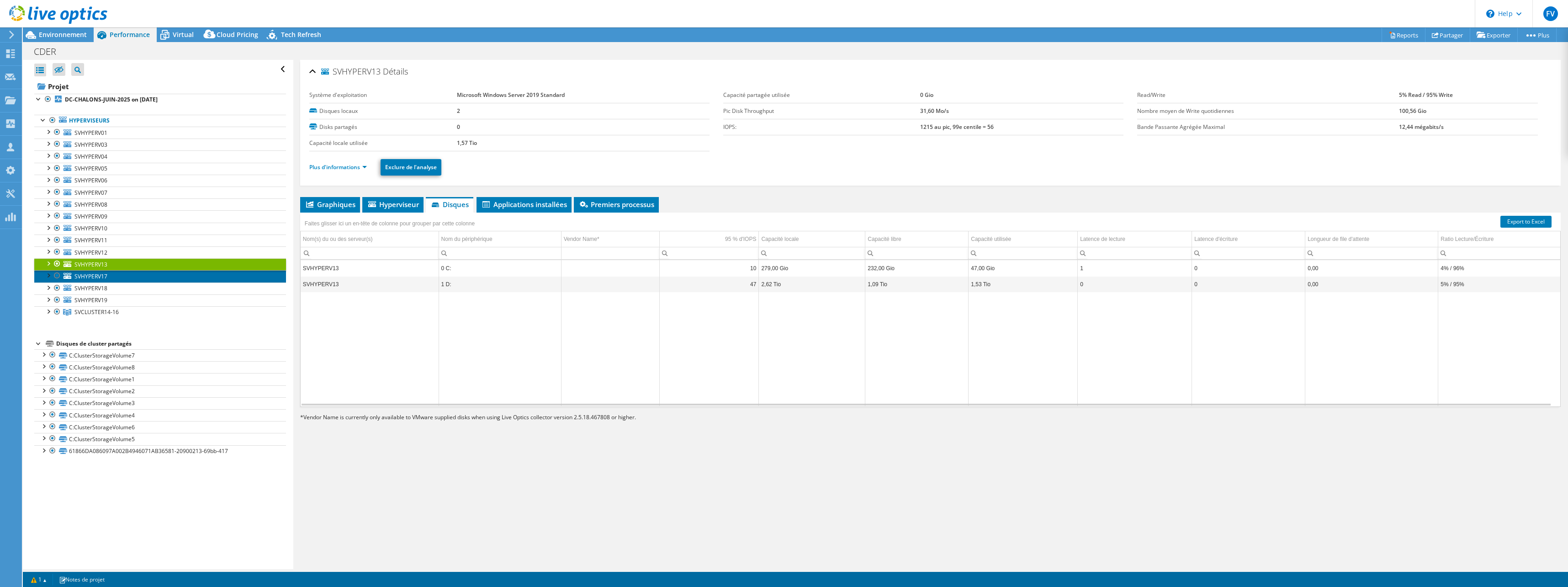
click at [105, 279] on span "SVHYPERV17" at bounding box center [91, 276] width 33 height 8
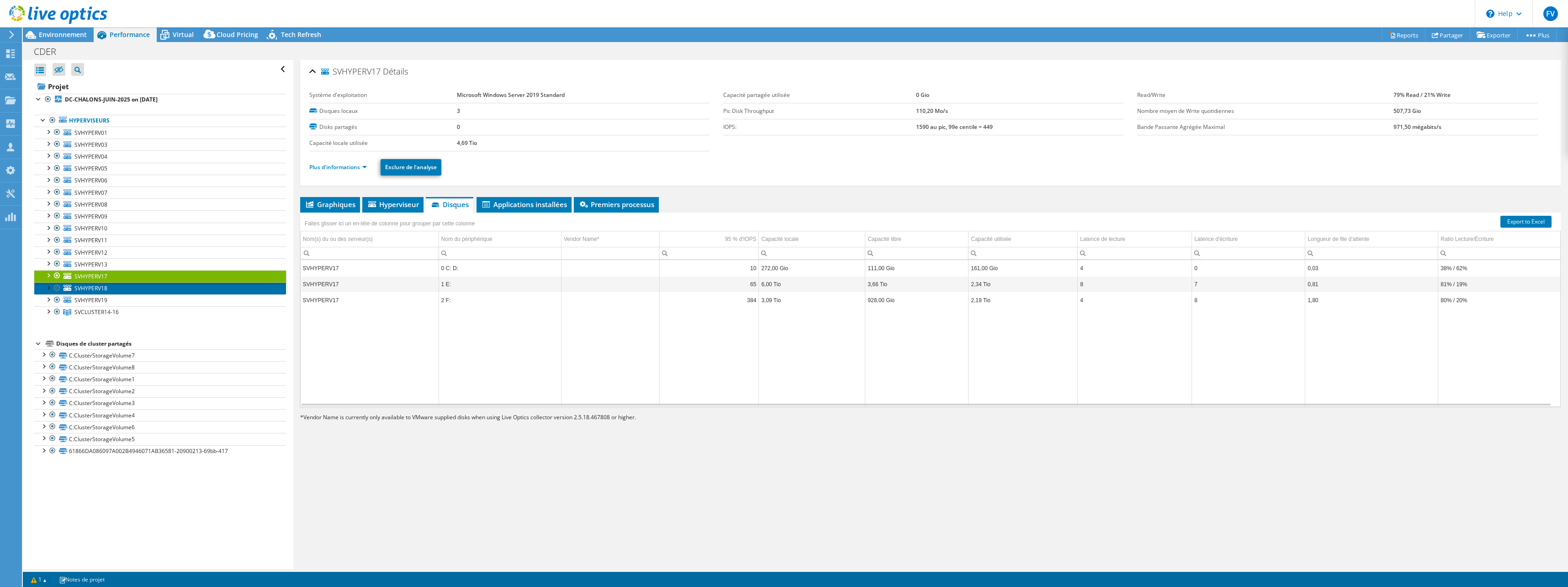
click at [130, 286] on link "SVHYPERV18" at bounding box center [160, 289] width 252 height 12
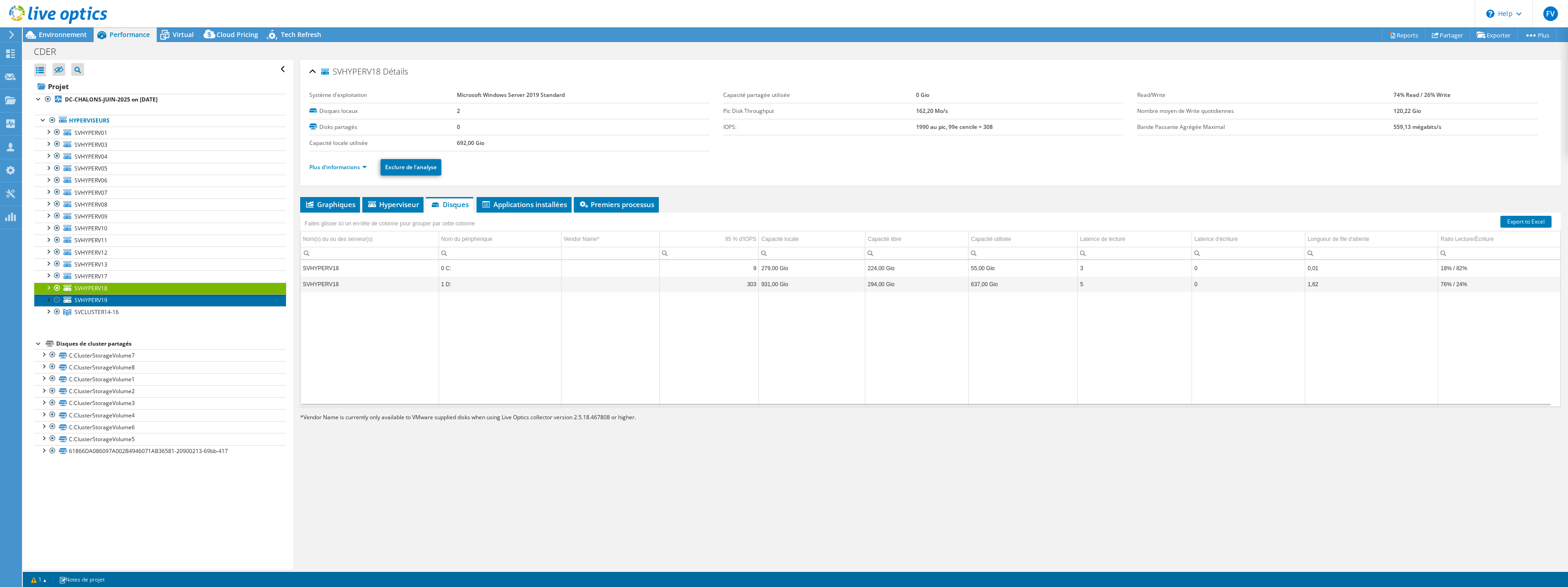
click at [121, 301] on link "SVHYPERV19" at bounding box center [160, 300] width 252 height 12
click at [102, 315] on span "SVCLUSTER14-16" at bounding box center [96, 312] width 44 height 8
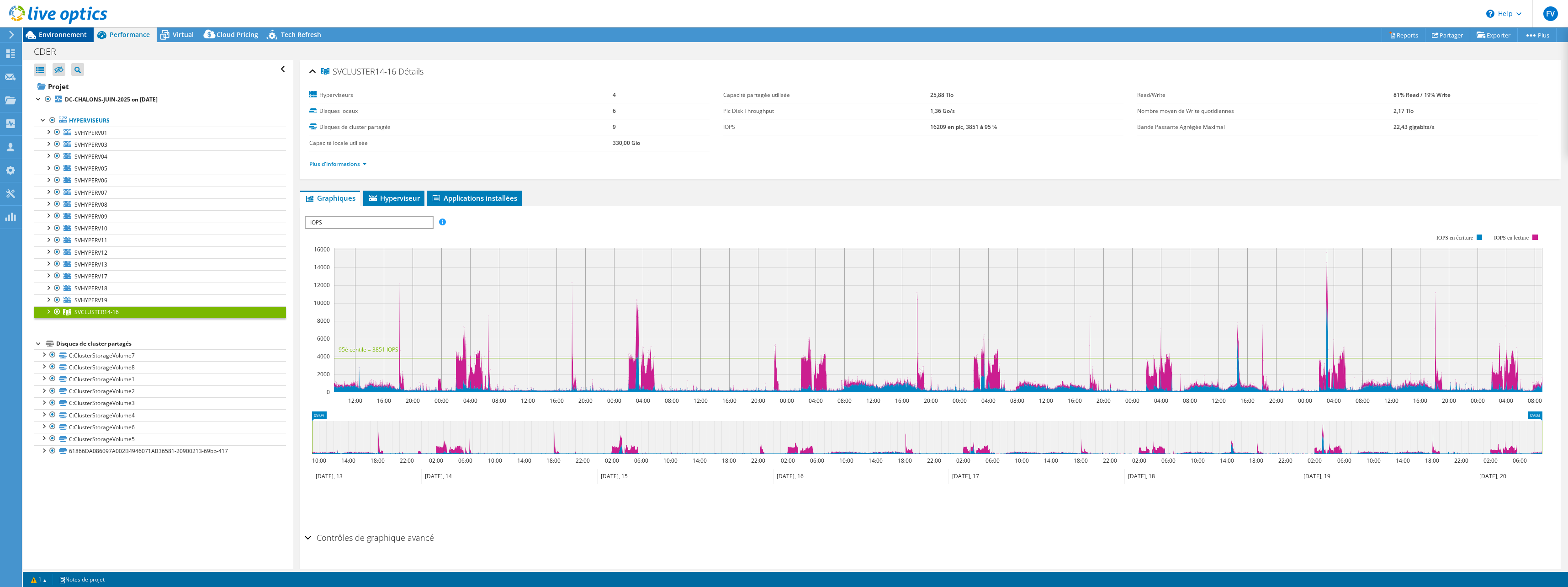
click at [50, 33] on span "Environnement" at bounding box center [63, 35] width 48 height 9
